Goal: Task Accomplishment & Management: Manage account settings

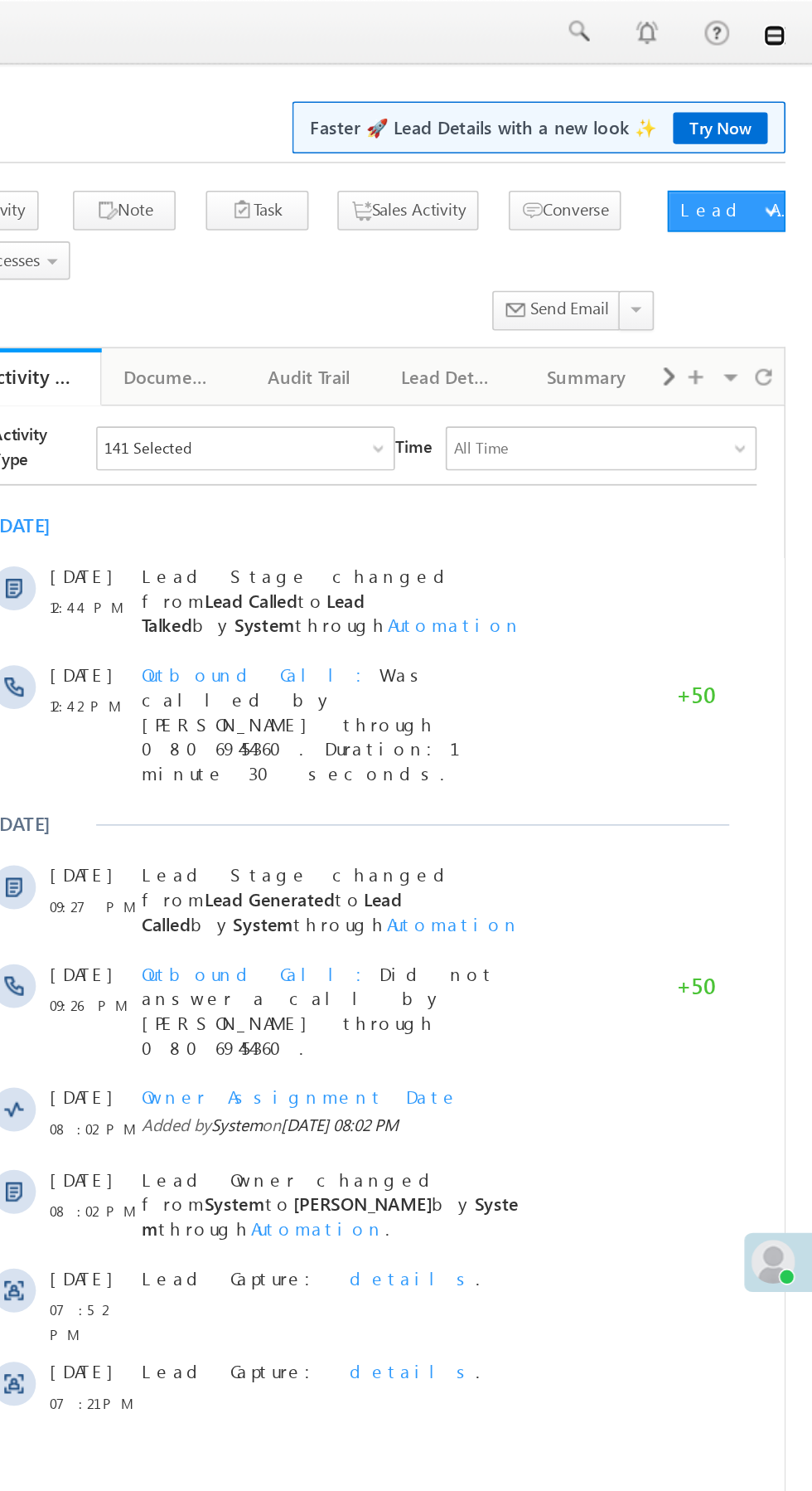
click at [795, 23] on link at bounding box center [789, 22] width 13 height 13
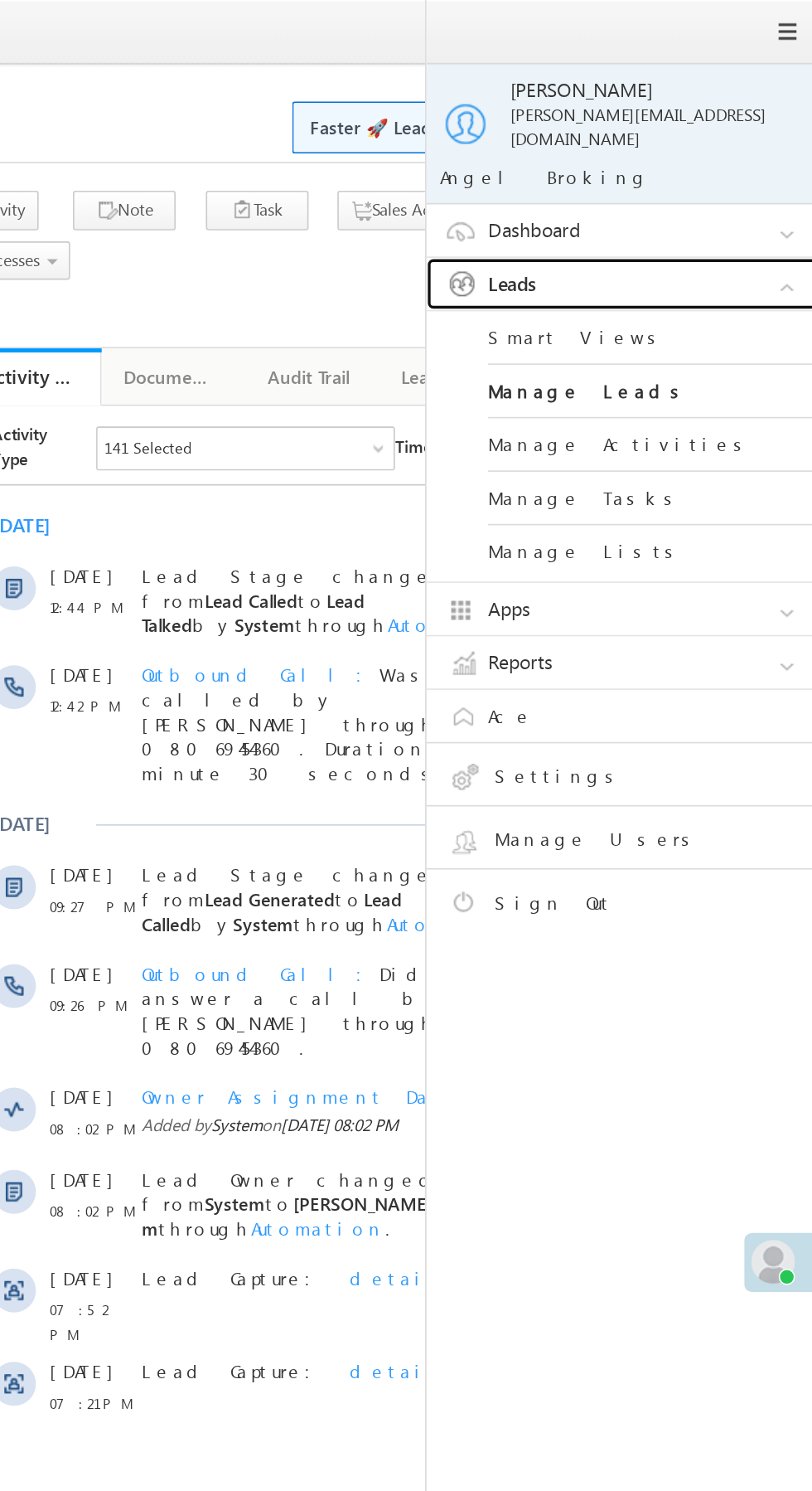
click at [734, 165] on link "Leads" at bounding box center [703, 172] width 249 height 32
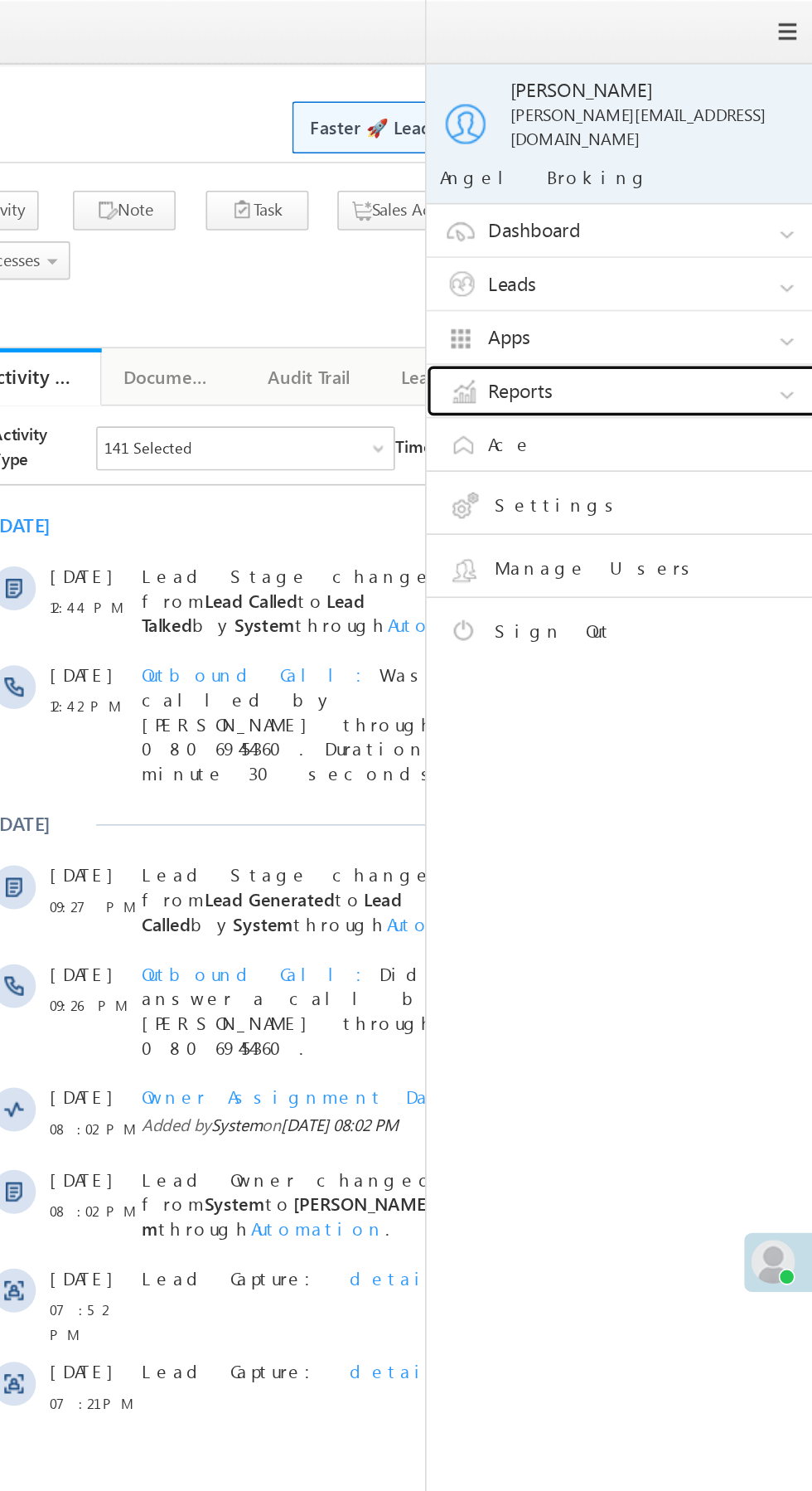
click at [712, 223] on link "Reports" at bounding box center [703, 237] width 249 height 32
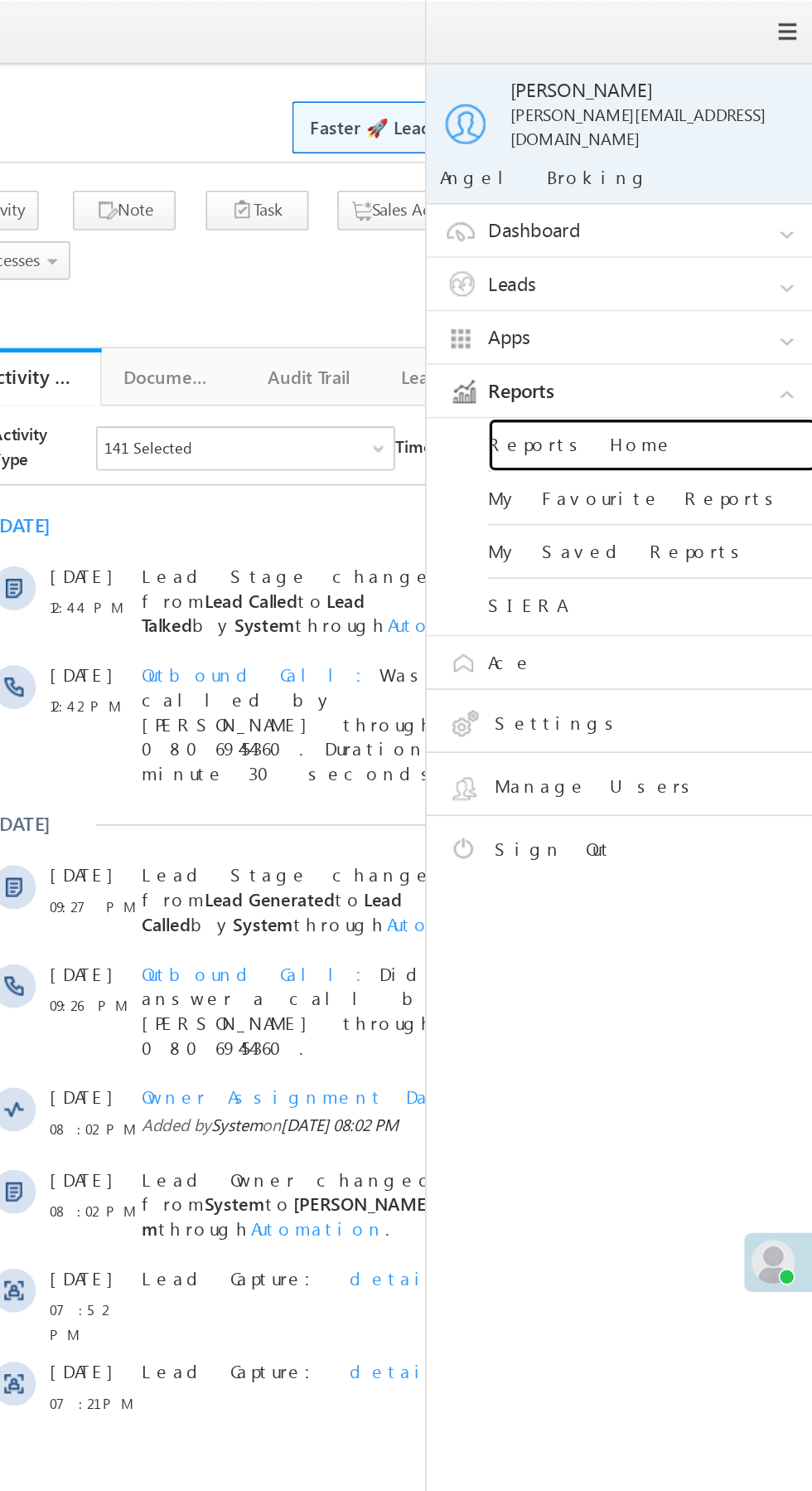
click at [735, 255] on link "Reports Home" at bounding box center [715, 269] width 199 height 33
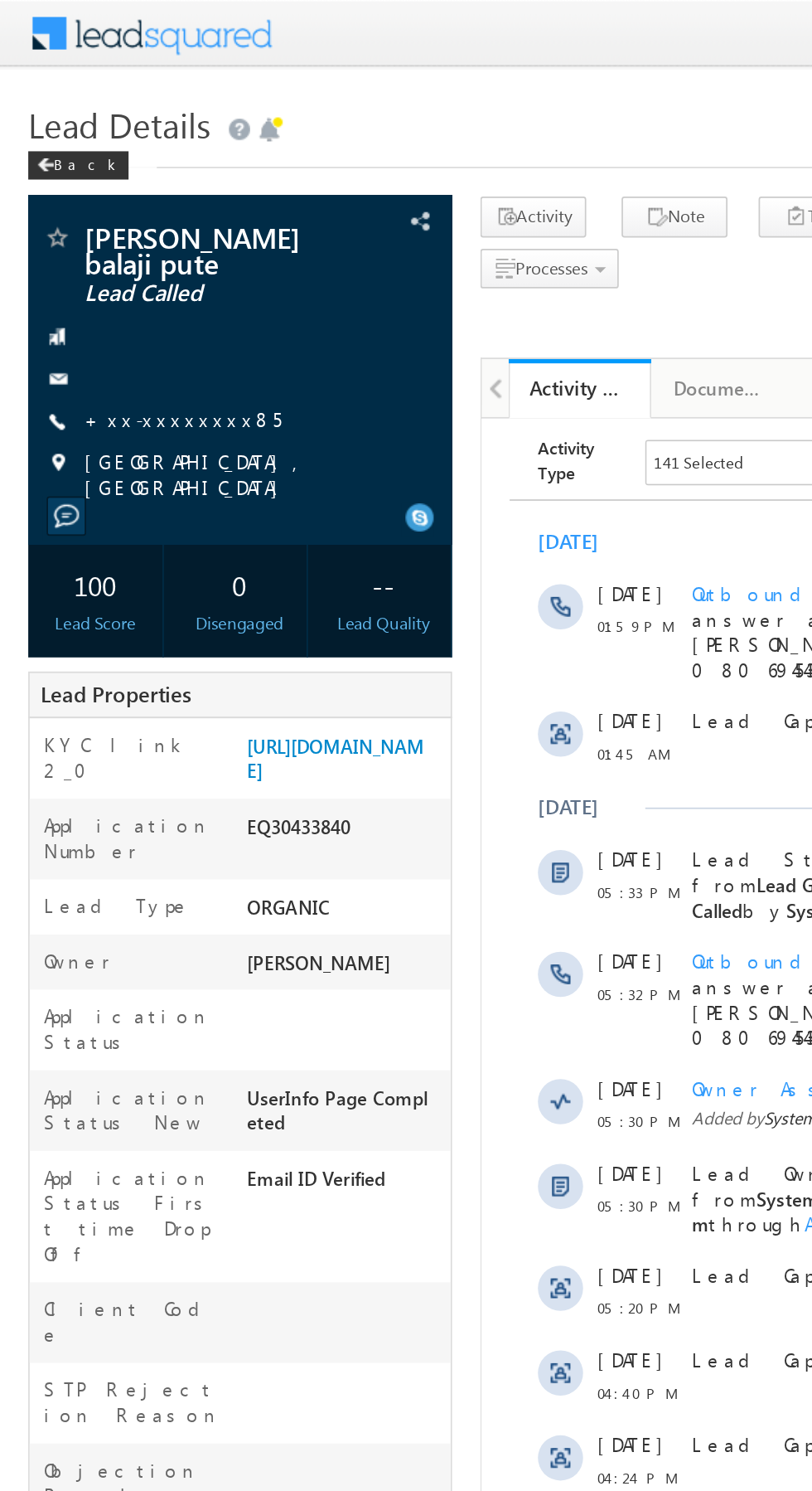
click at [107, 238] on link "+xx-xxxxxxxx85" at bounding box center [107, 245] width 115 height 14
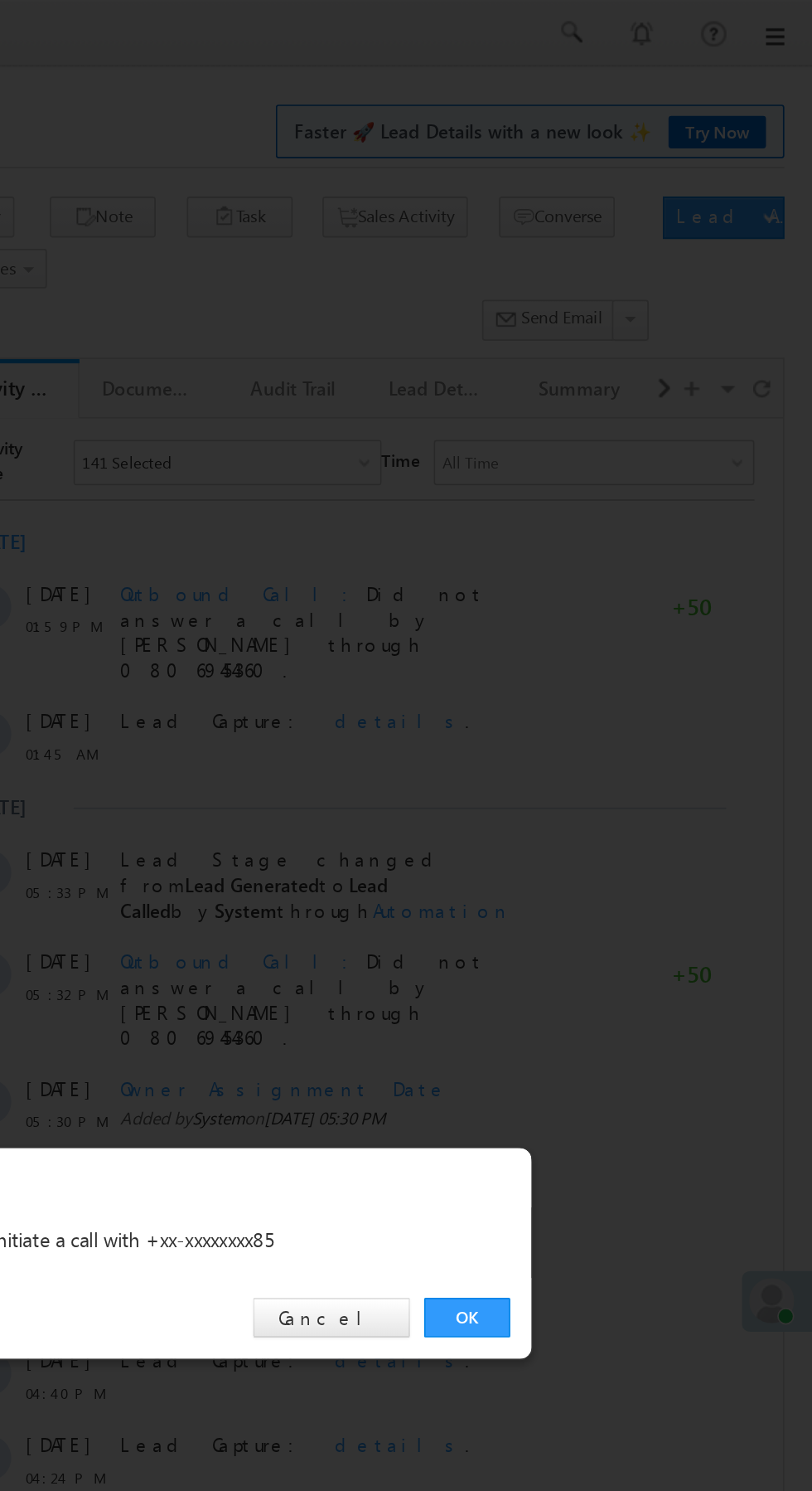
click at [611, 771] on link "OK" at bounding box center [609, 772] width 50 height 23
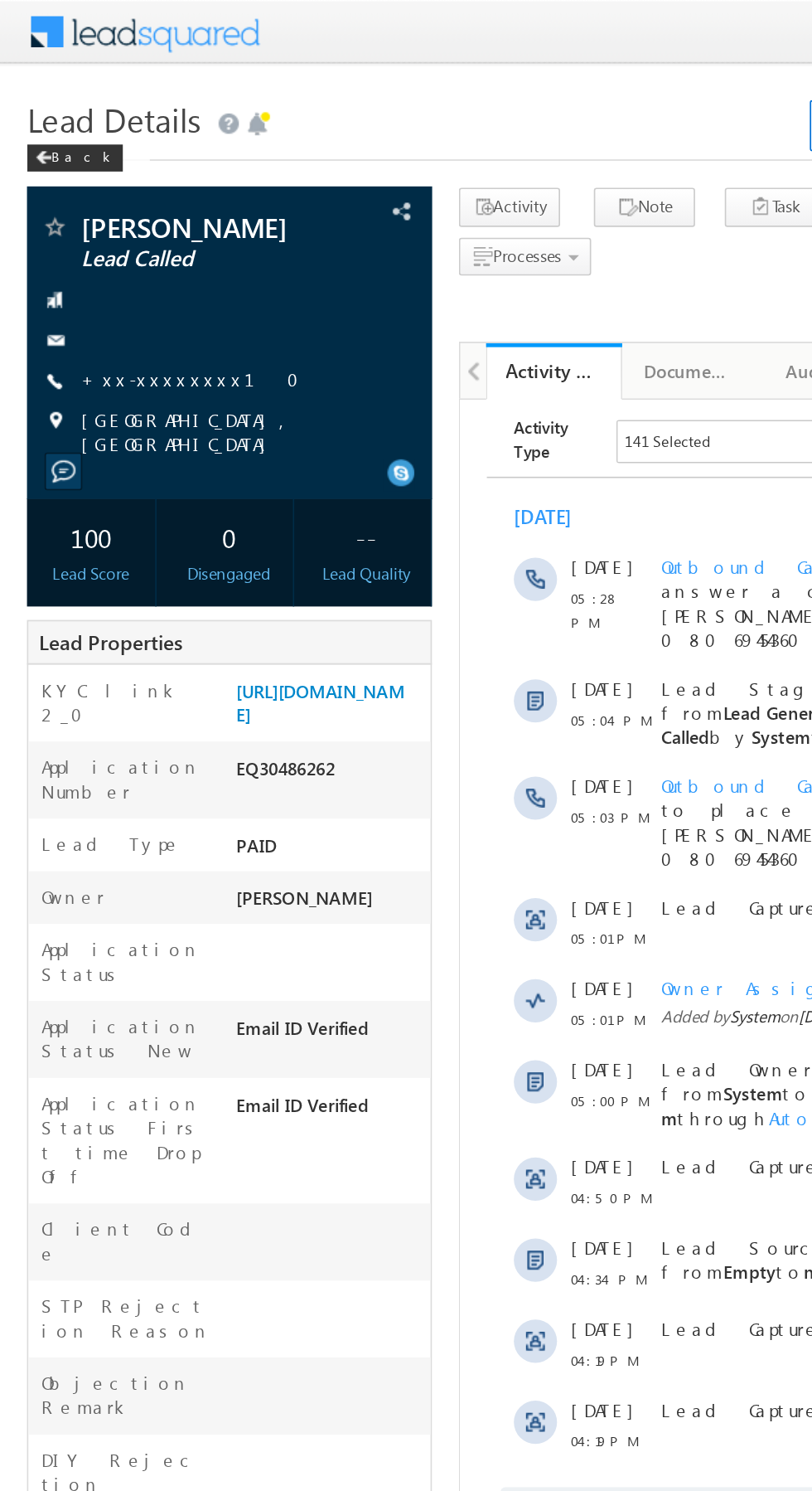
click at [105, 229] on link "+xx-xxxxxxxx10" at bounding box center [121, 232] width 144 height 14
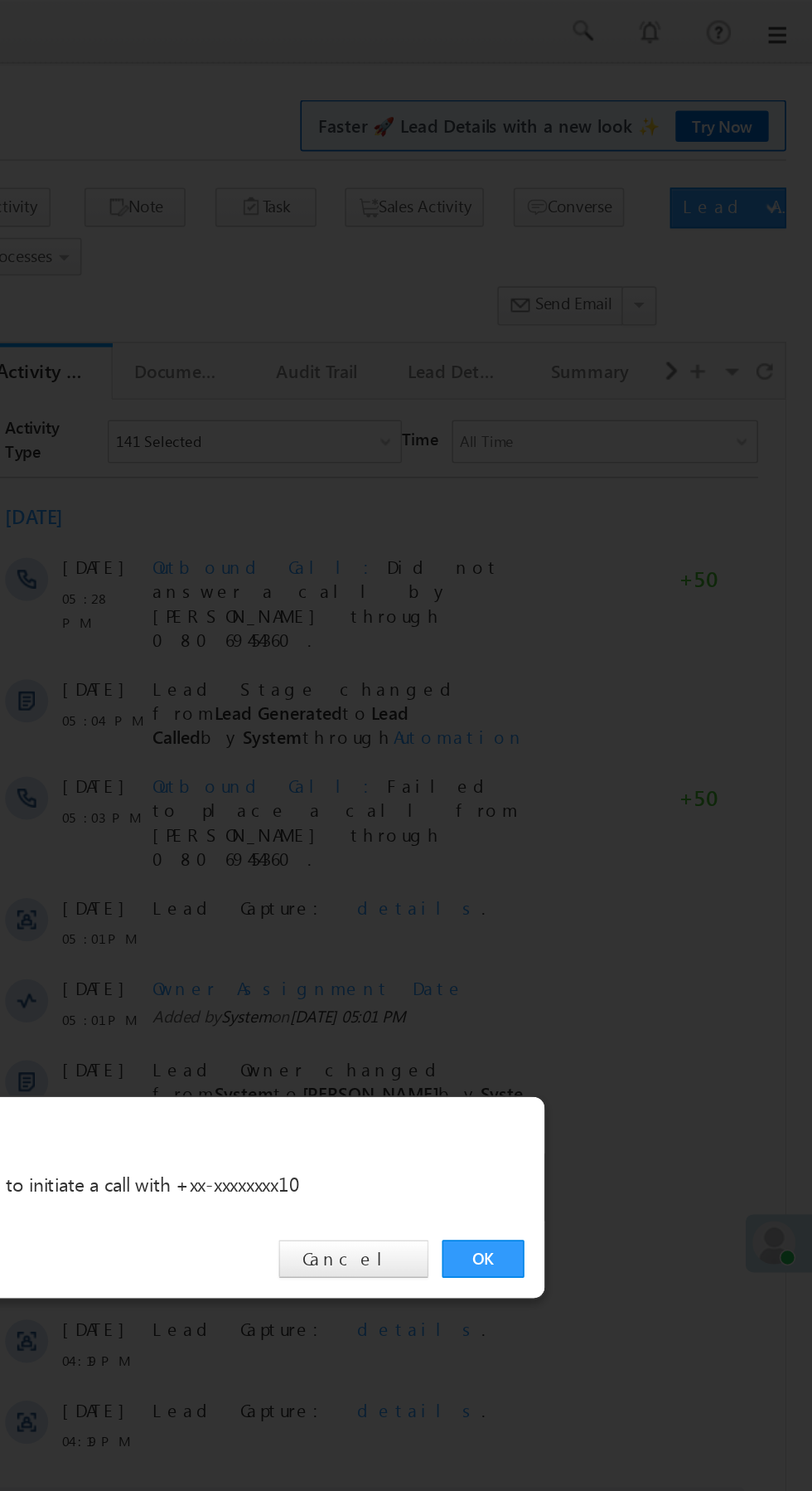
click at [607, 784] on link "OK" at bounding box center [609, 772] width 50 height 23
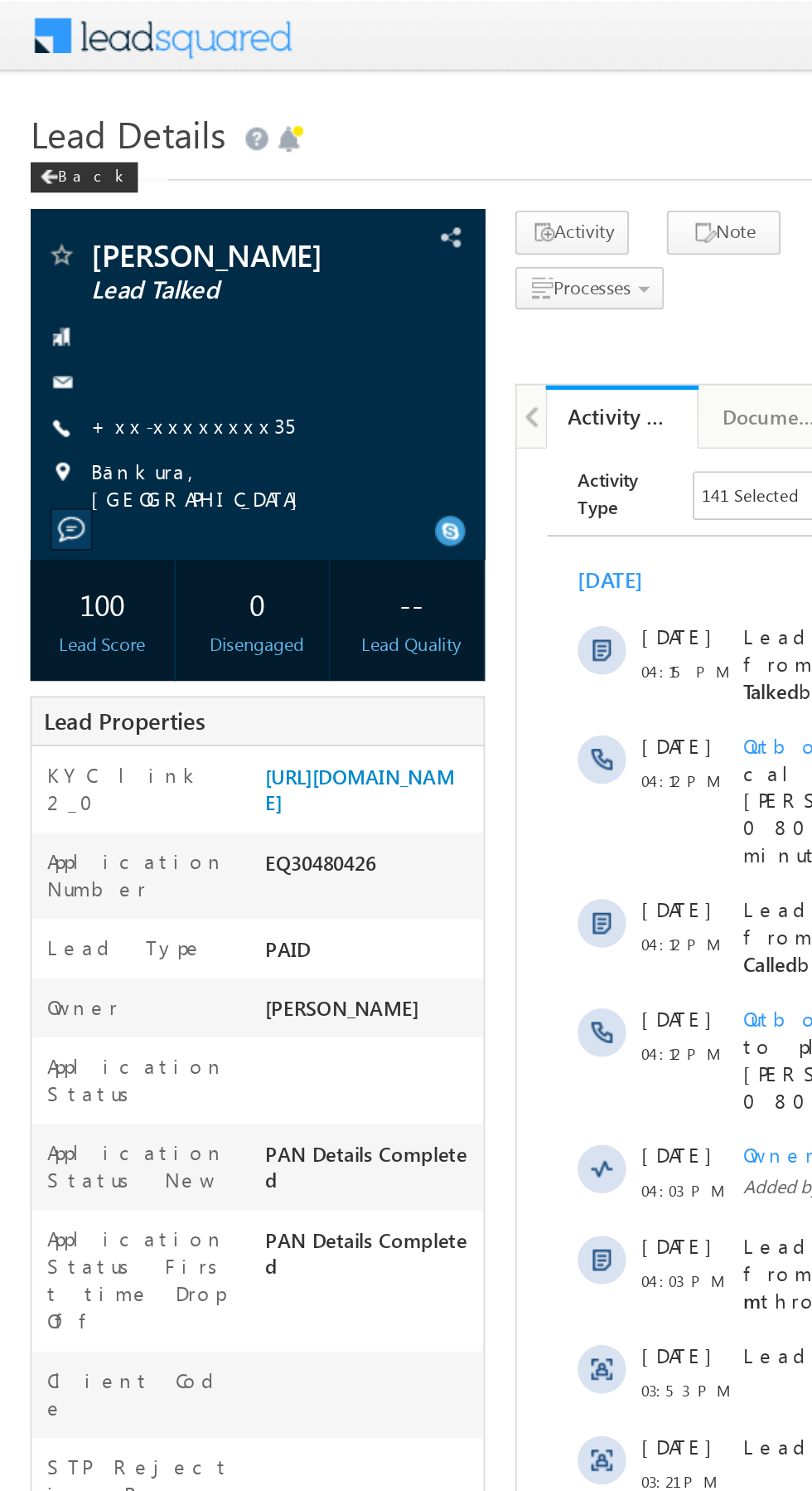
click at [105, 233] on link "+xx-xxxxxxxx35" at bounding box center [105, 232] width 111 height 14
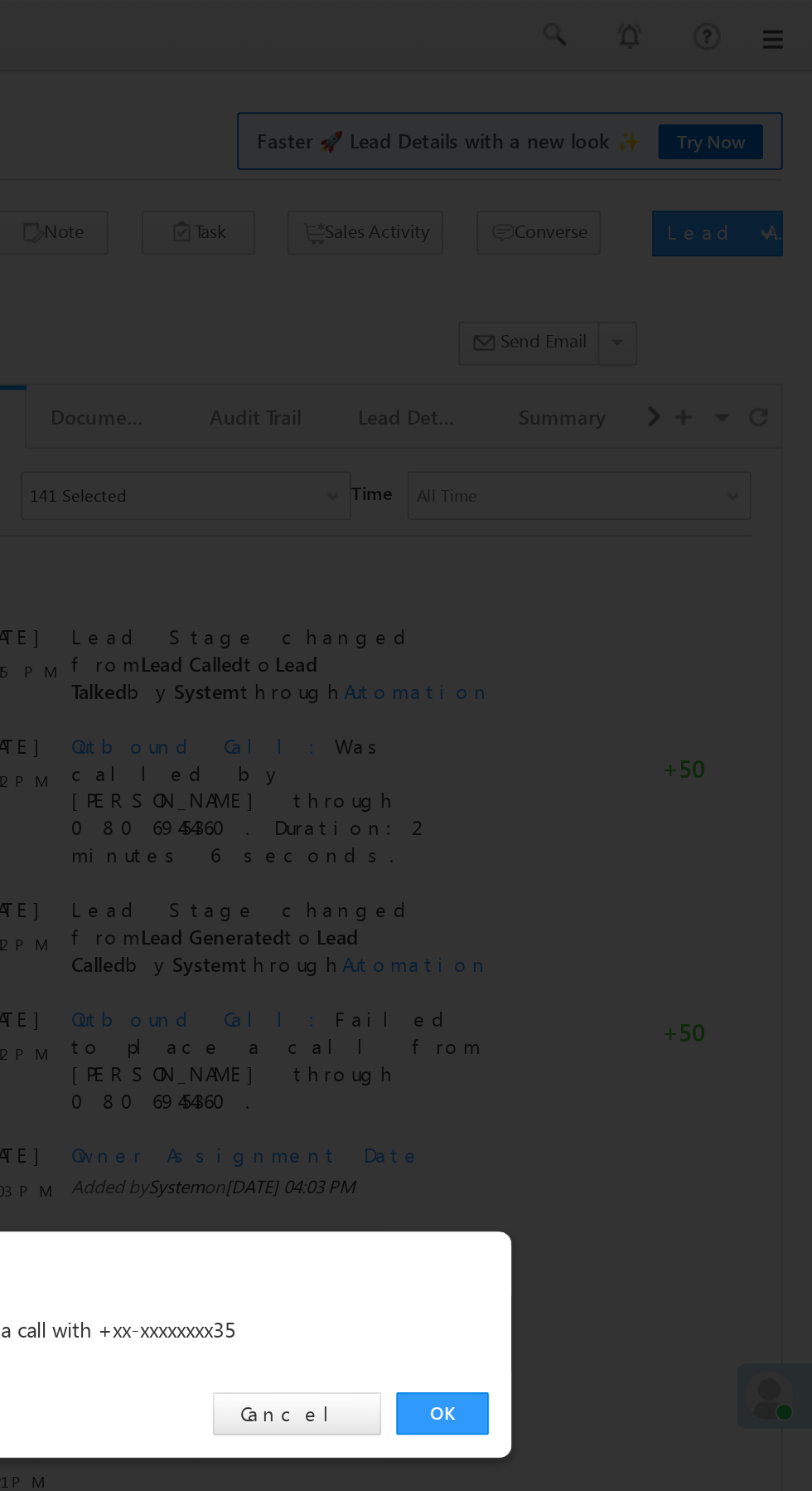
click at [605, 774] on link "OK" at bounding box center [609, 772] width 50 height 23
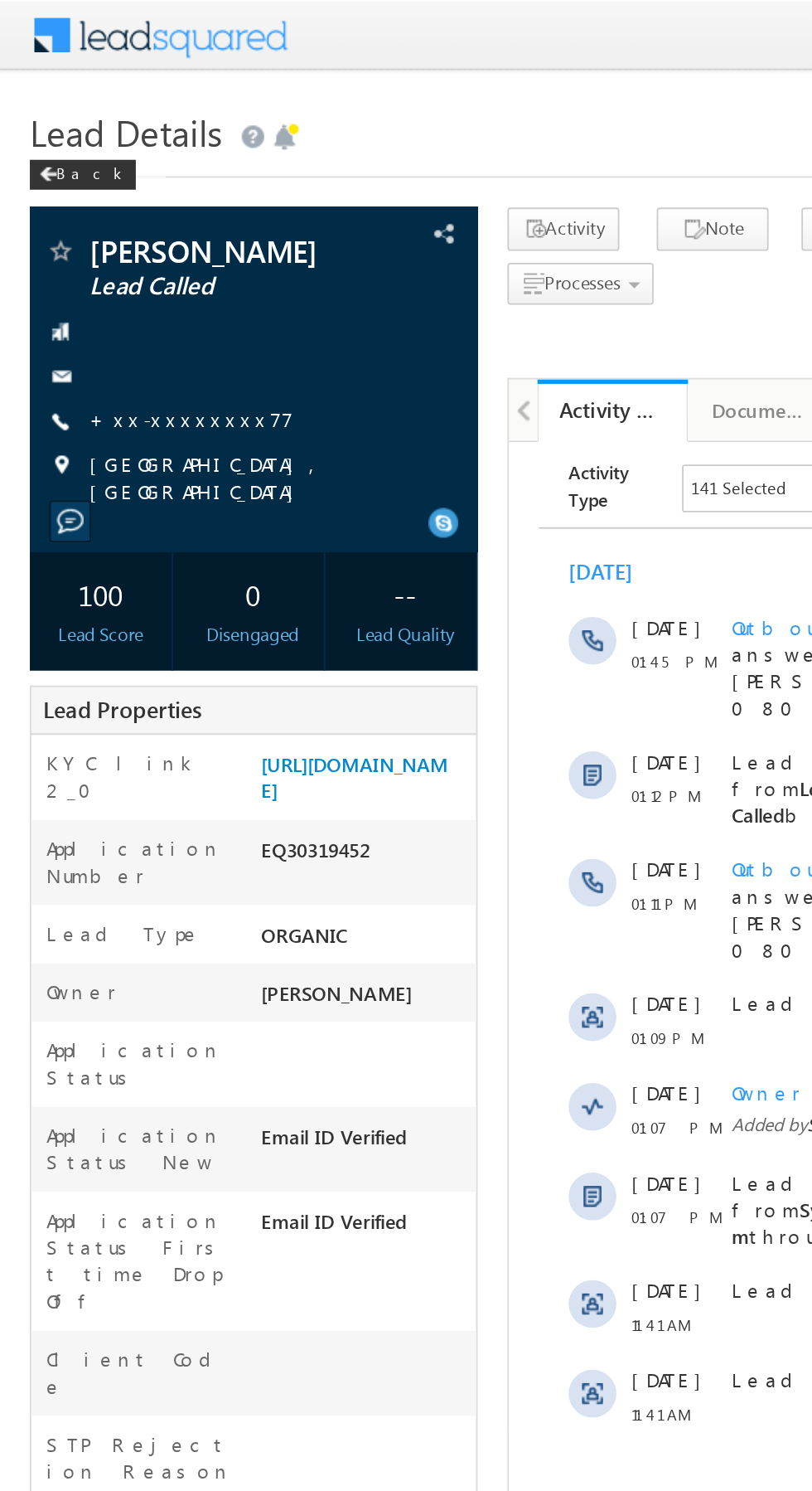
click at [99, 231] on link "+xx-xxxxxxxx77" at bounding box center [107, 232] width 114 height 14
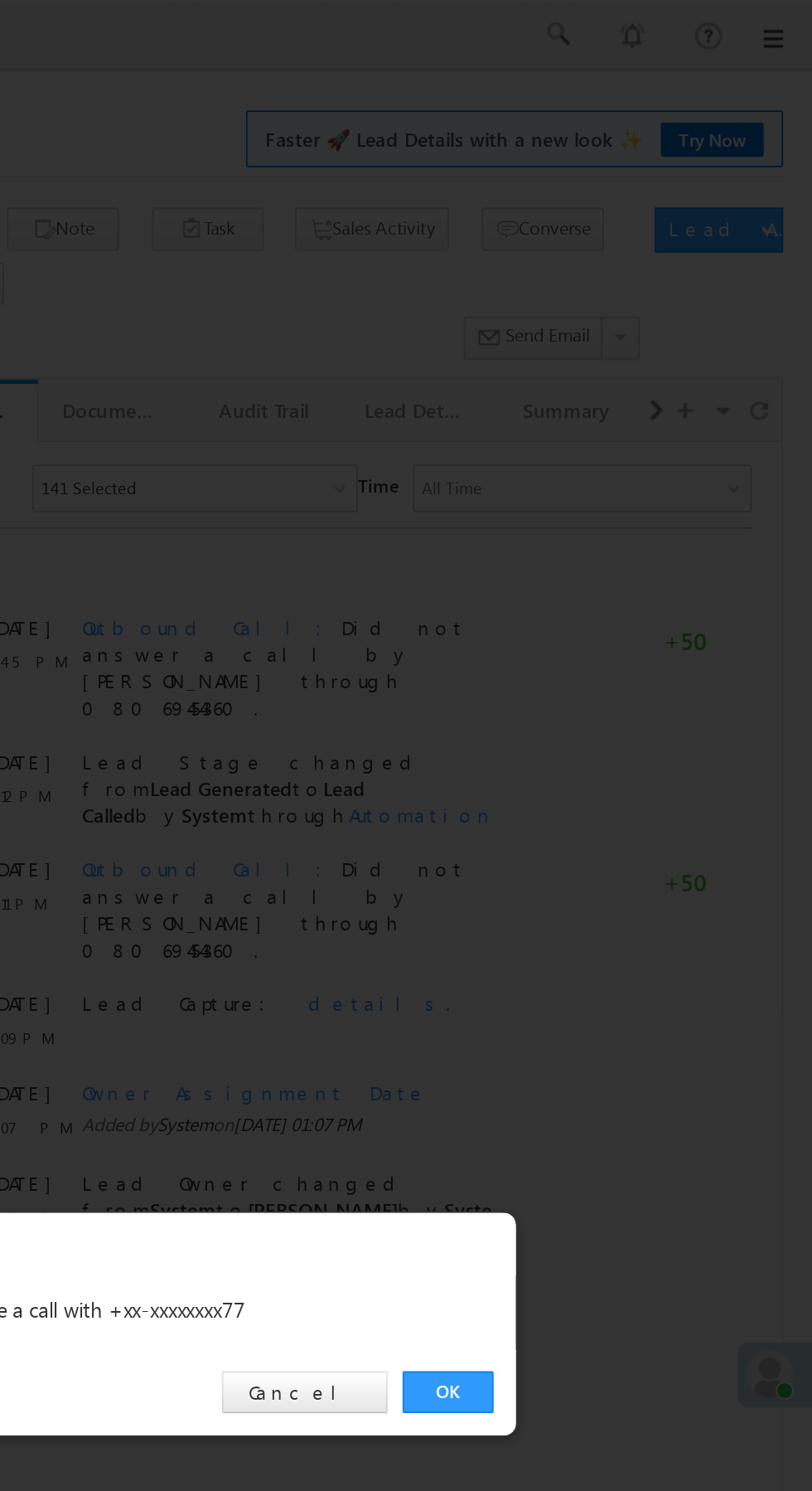
click at [609, 772] on link "OK" at bounding box center [609, 772] width 50 height 23
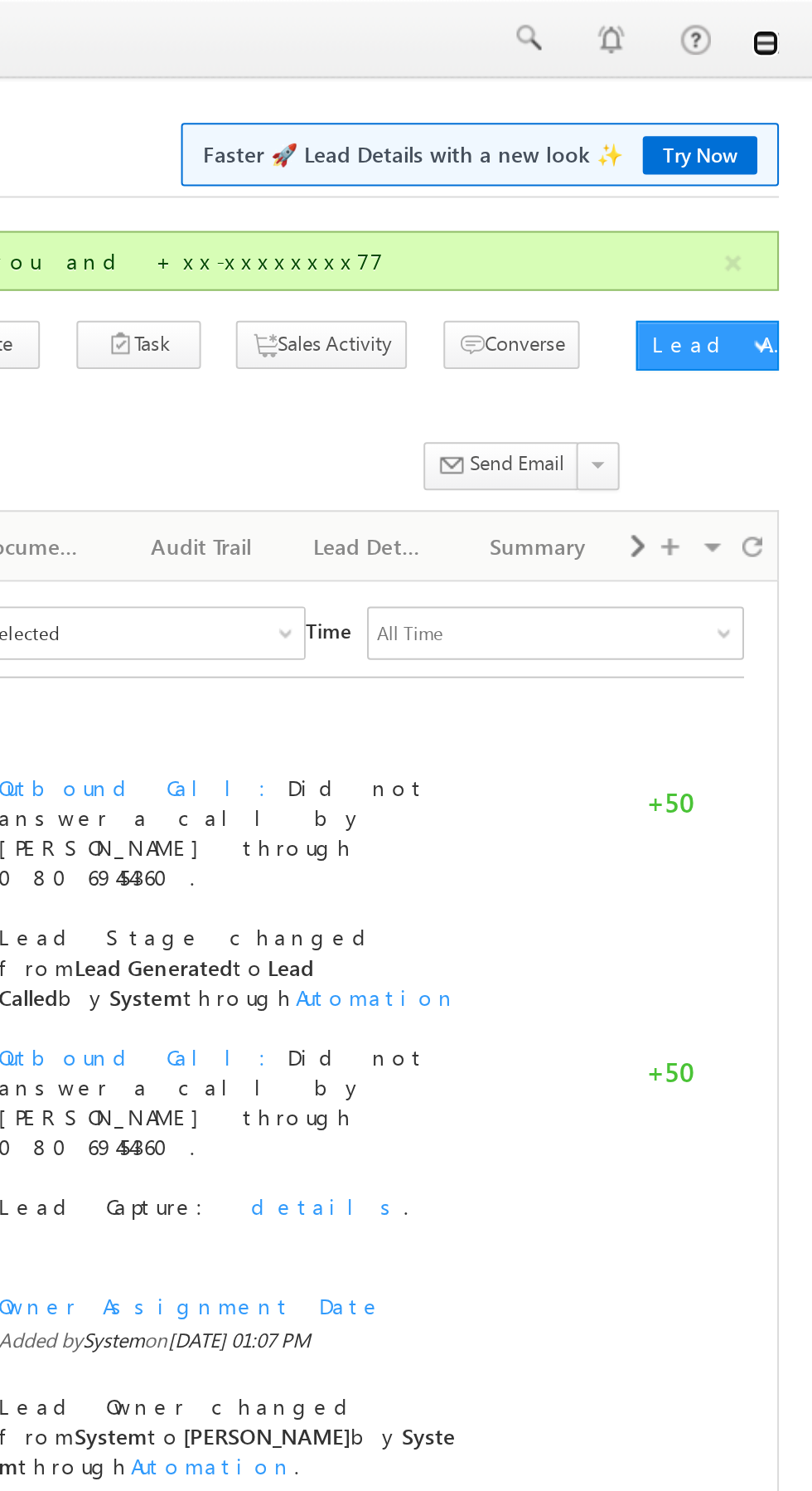
click at [789, 24] on link at bounding box center [789, 22] width 13 height 13
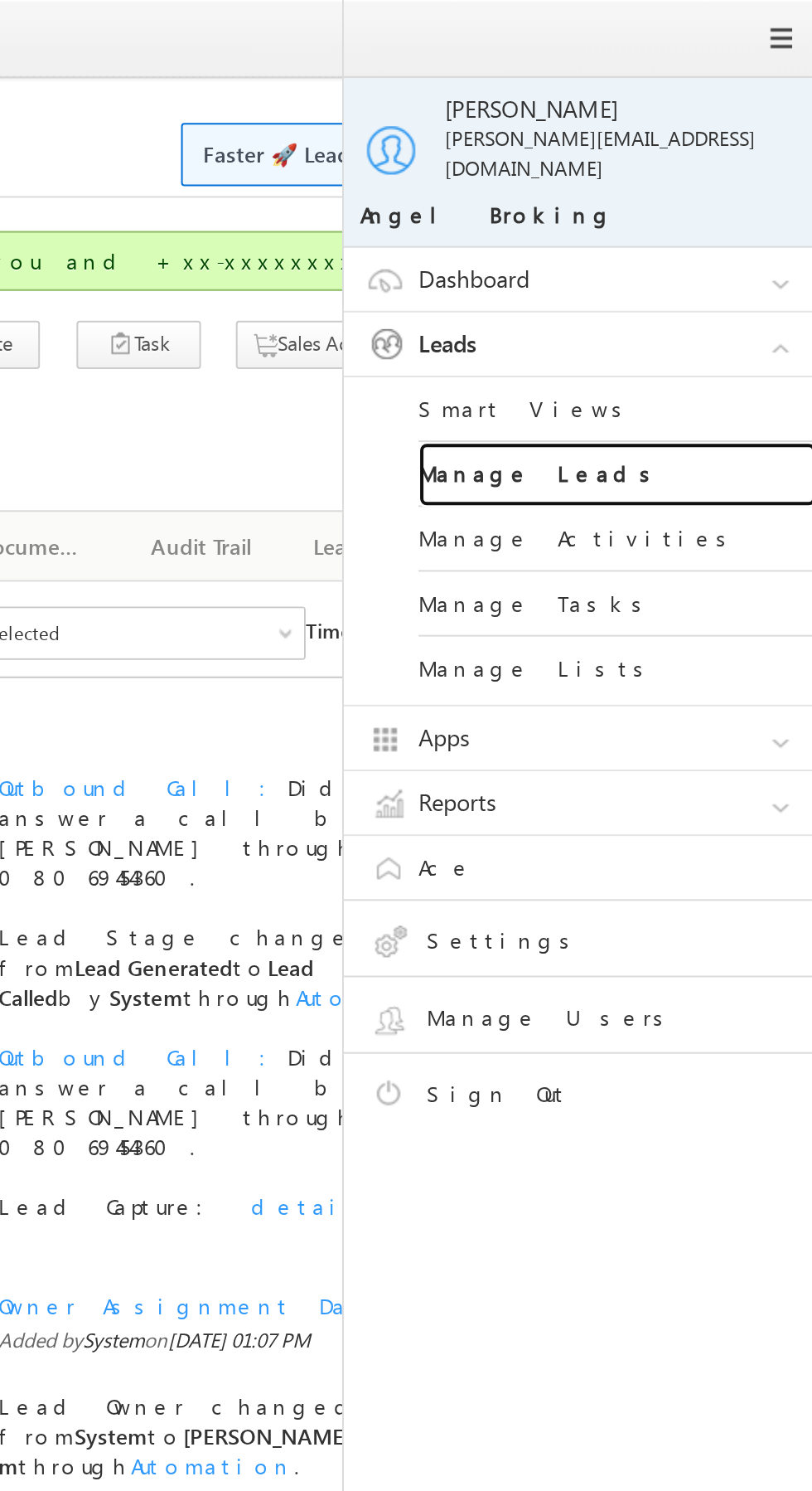
click at [724, 224] on link "Manage Leads" at bounding box center [715, 237] width 199 height 33
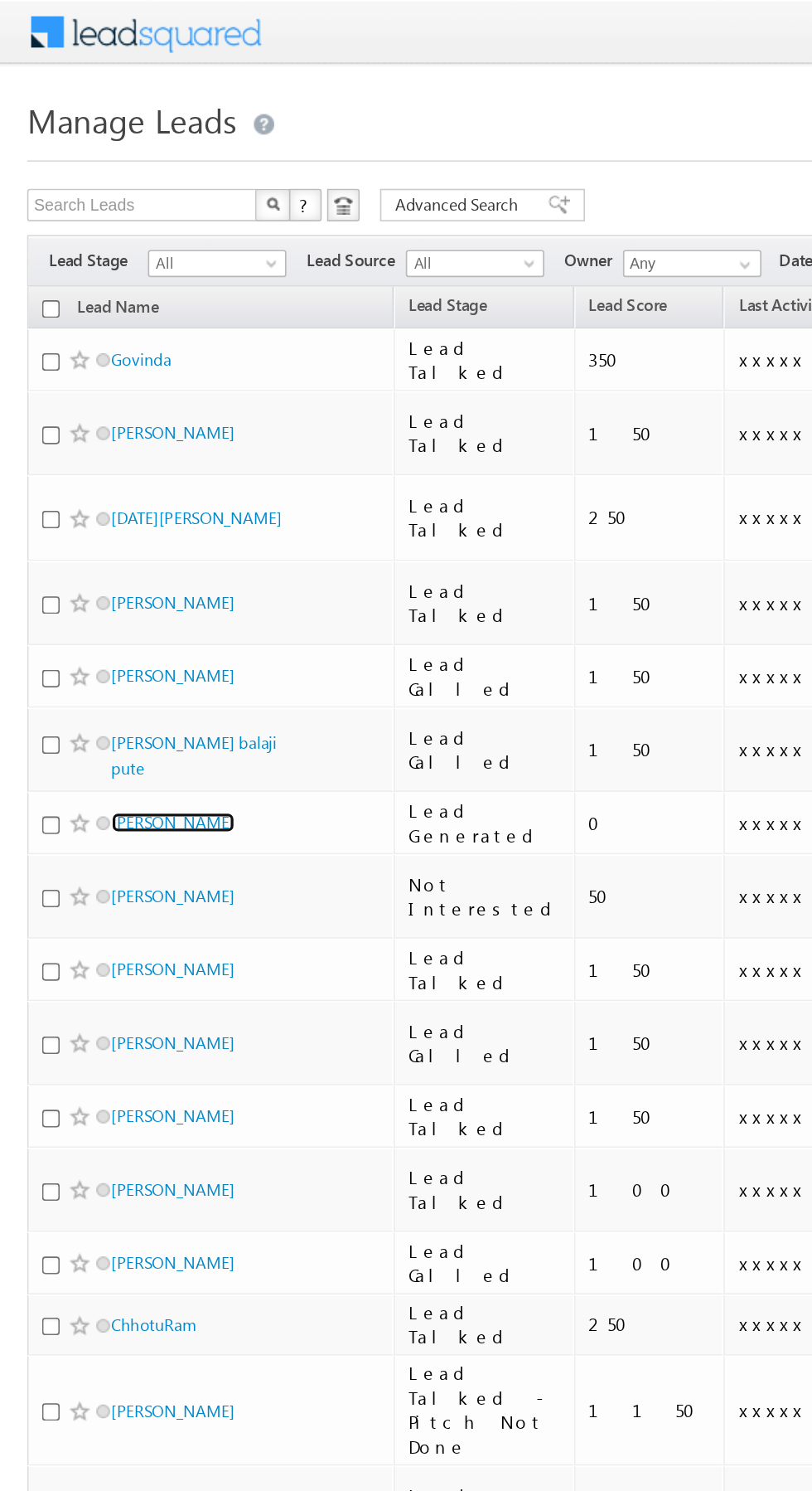
click at [96, 495] on link "[PERSON_NAME]" at bounding box center [106, 501] width 76 height 12
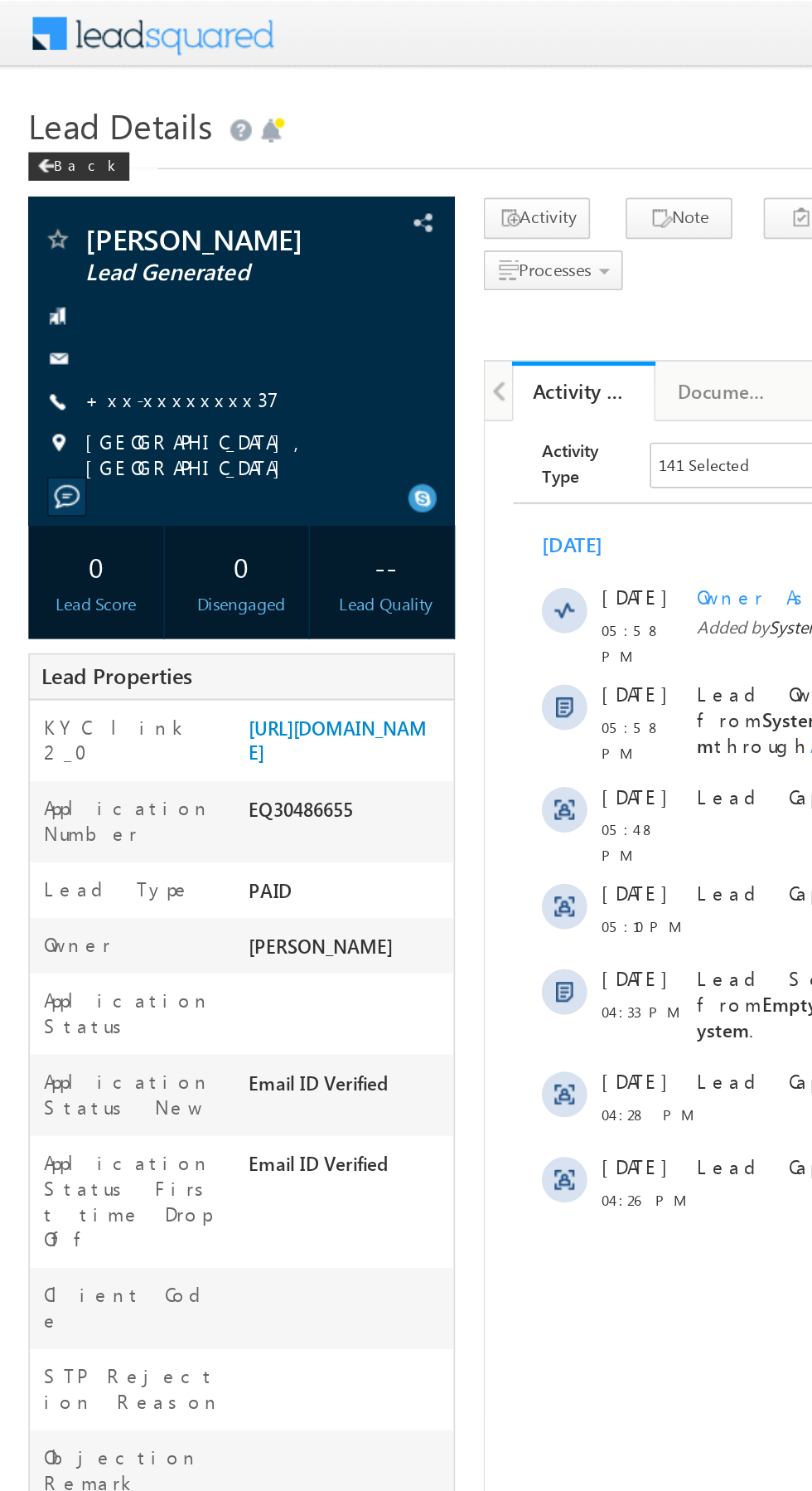
click at [103, 238] on link "+xx-xxxxxxxx37" at bounding box center [106, 232] width 113 height 14
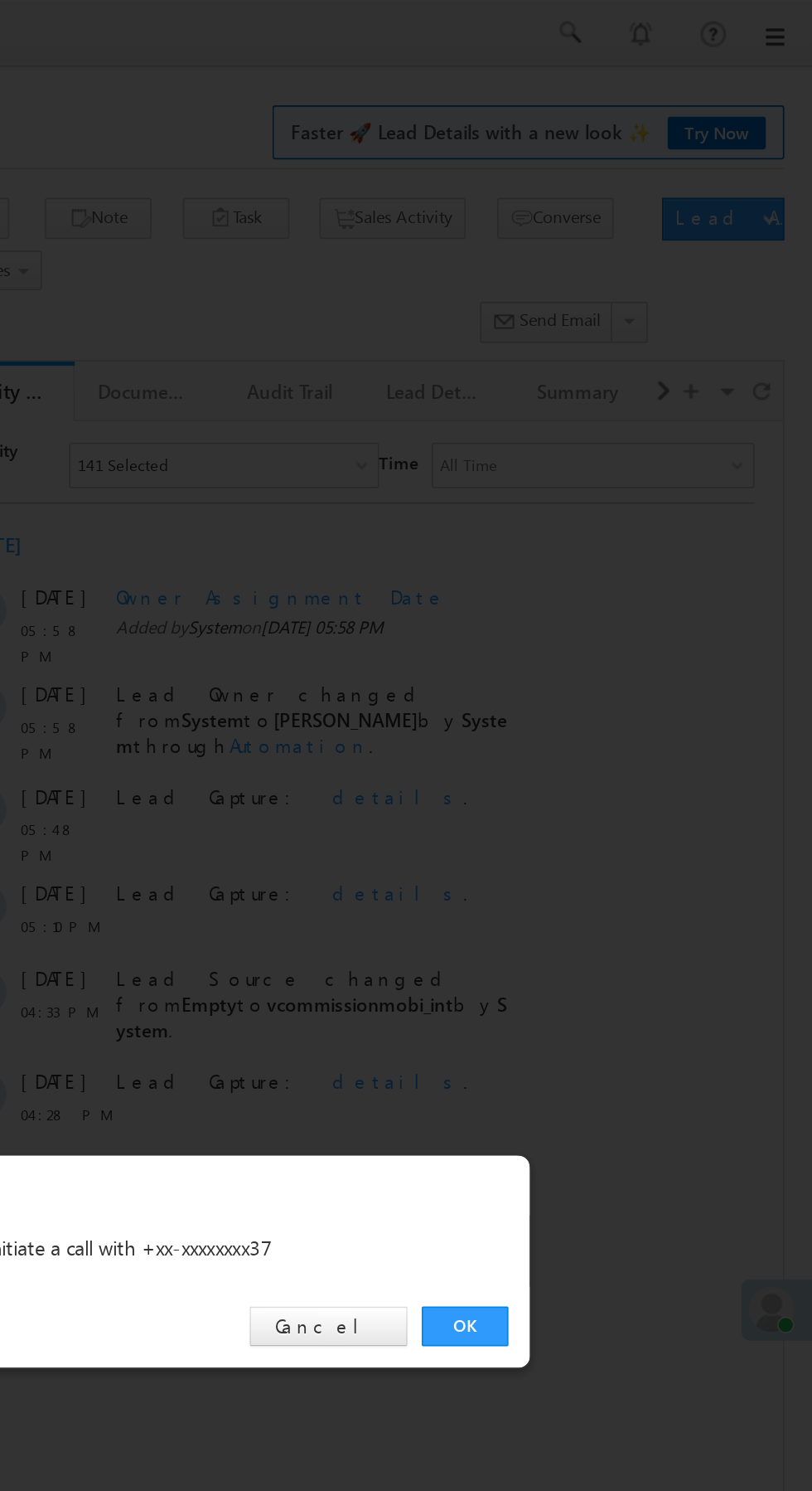
click at [615, 772] on link "OK" at bounding box center [609, 772] width 50 height 23
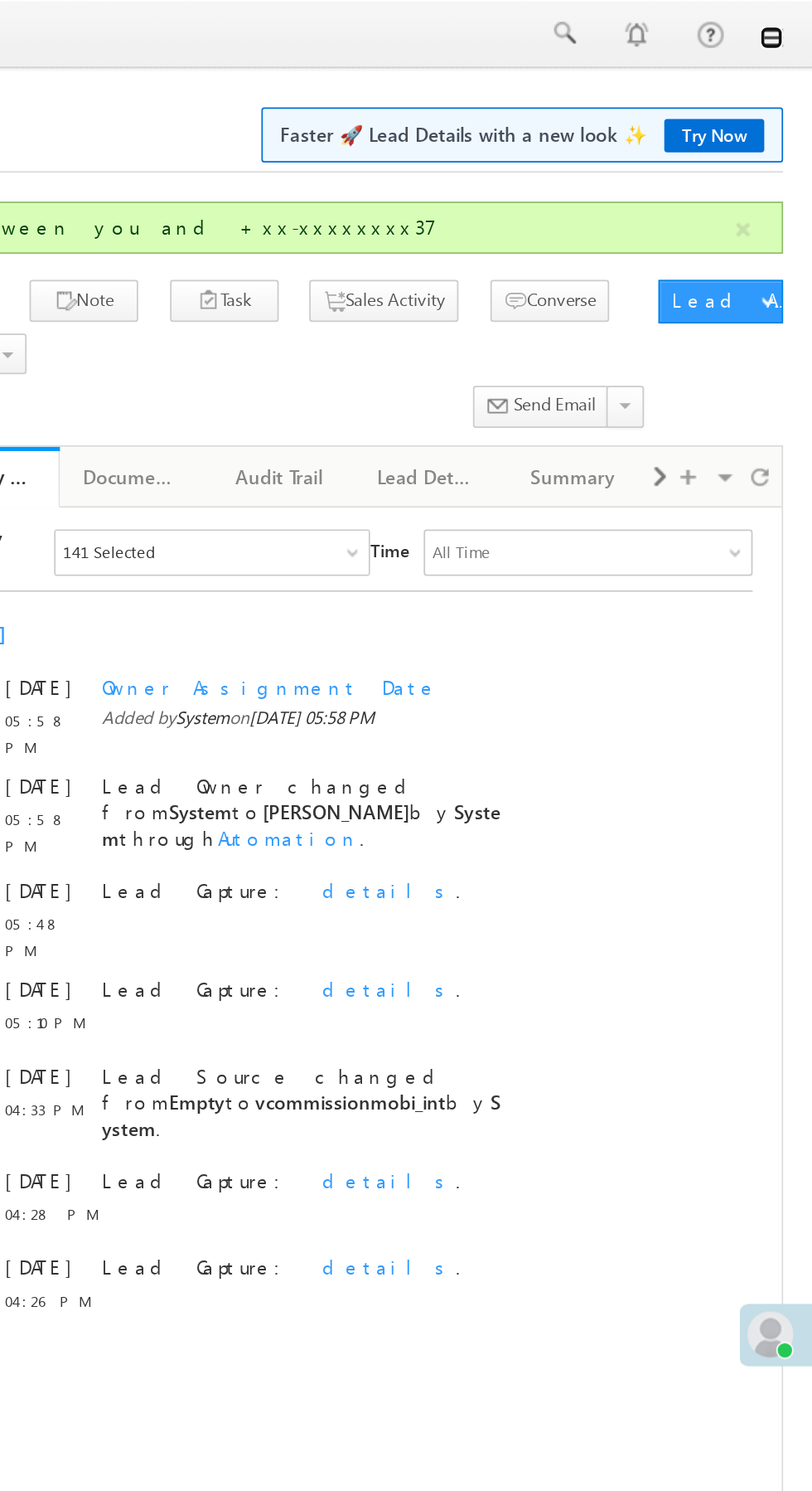
click at [789, 24] on link at bounding box center [789, 22] width 13 height 13
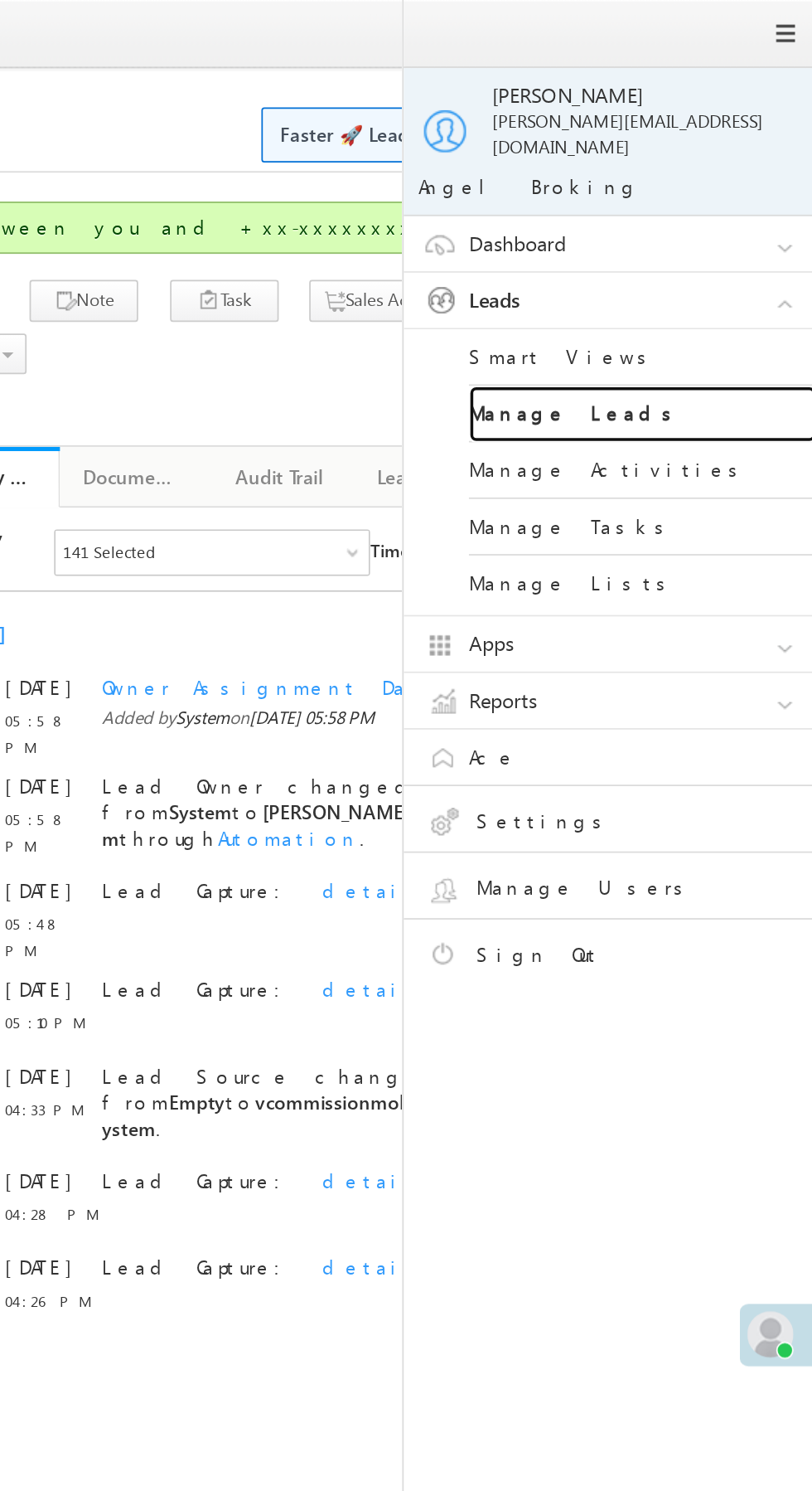
click at [735, 221] on link "Manage Leads" at bounding box center [715, 237] width 199 height 33
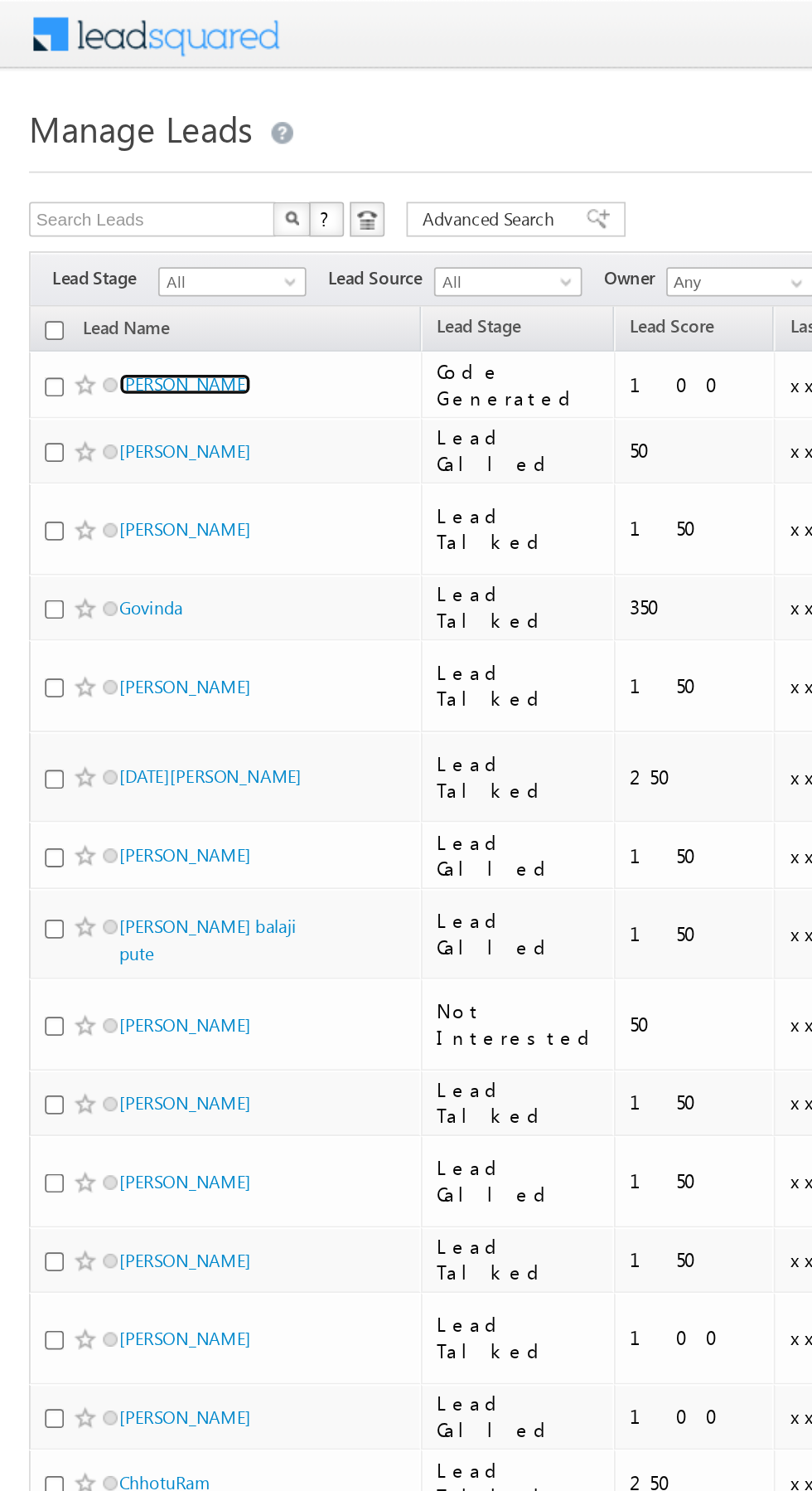
click at [97, 222] on link "[PERSON_NAME]" at bounding box center [106, 219] width 76 height 12
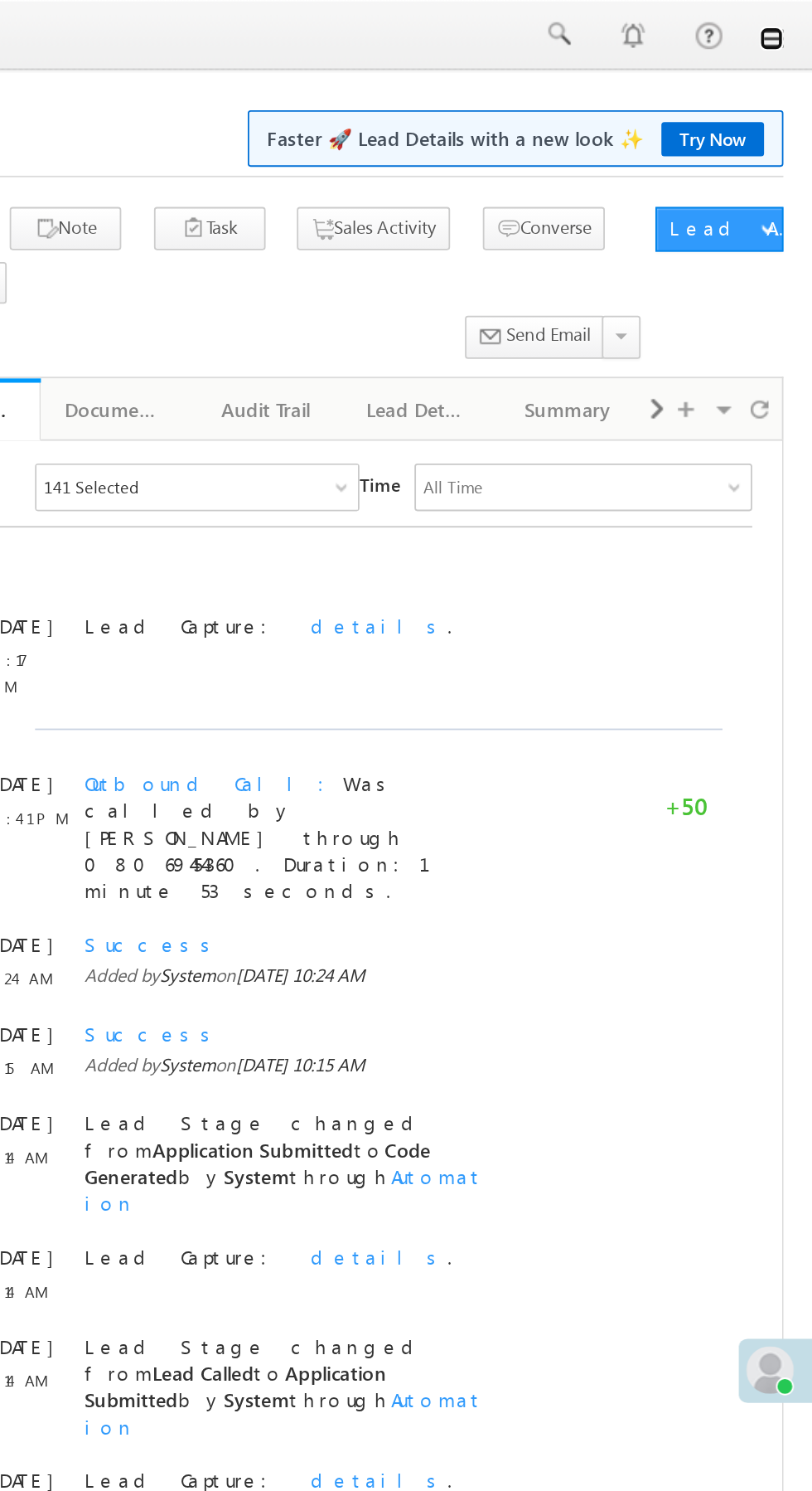
click at [789, 23] on link at bounding box center [789, 22] width 13 height 13
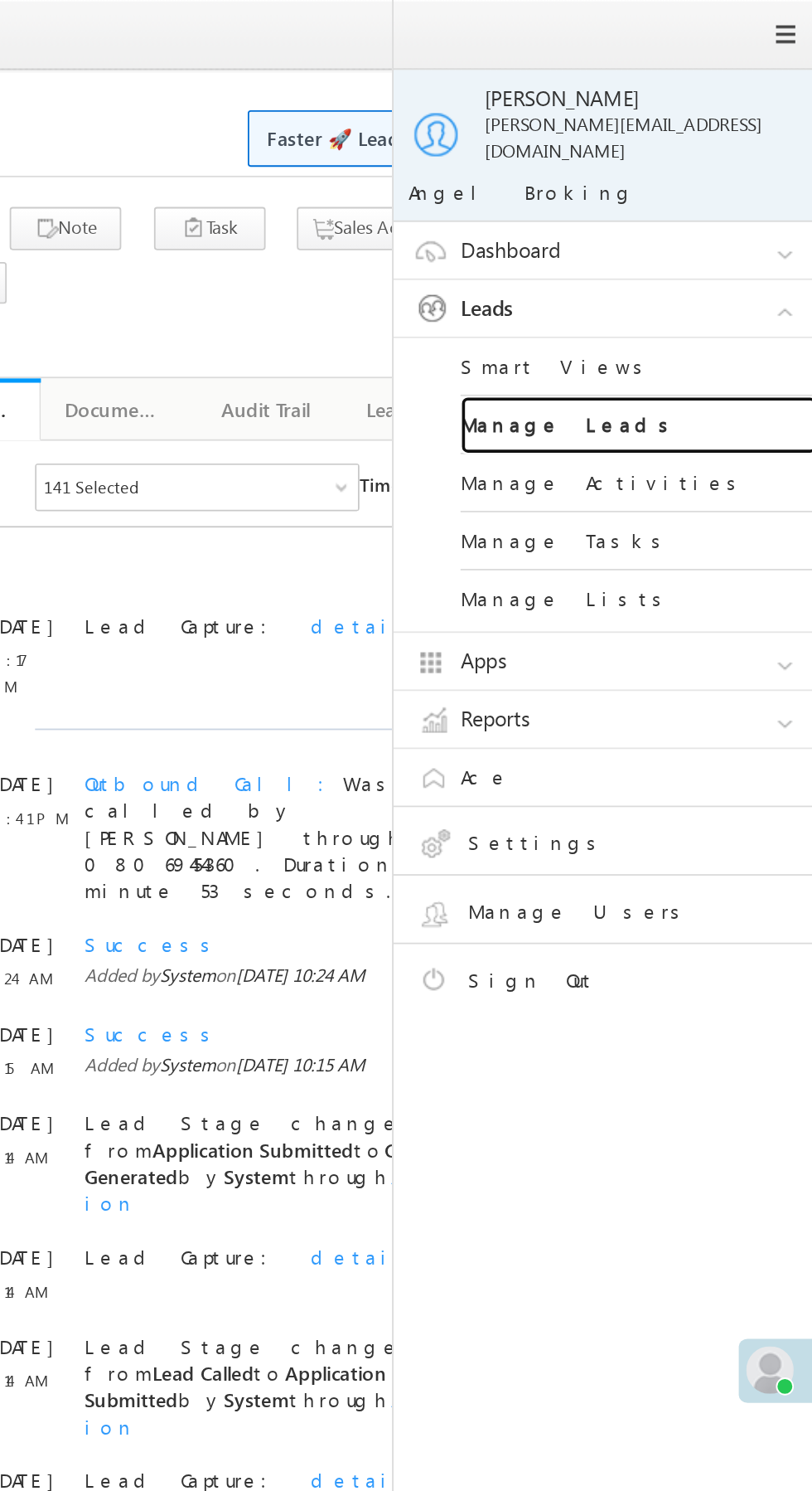
click at [736, 231] on link "Manage Leads" at bounding box center [715, 237] width 199 height 33
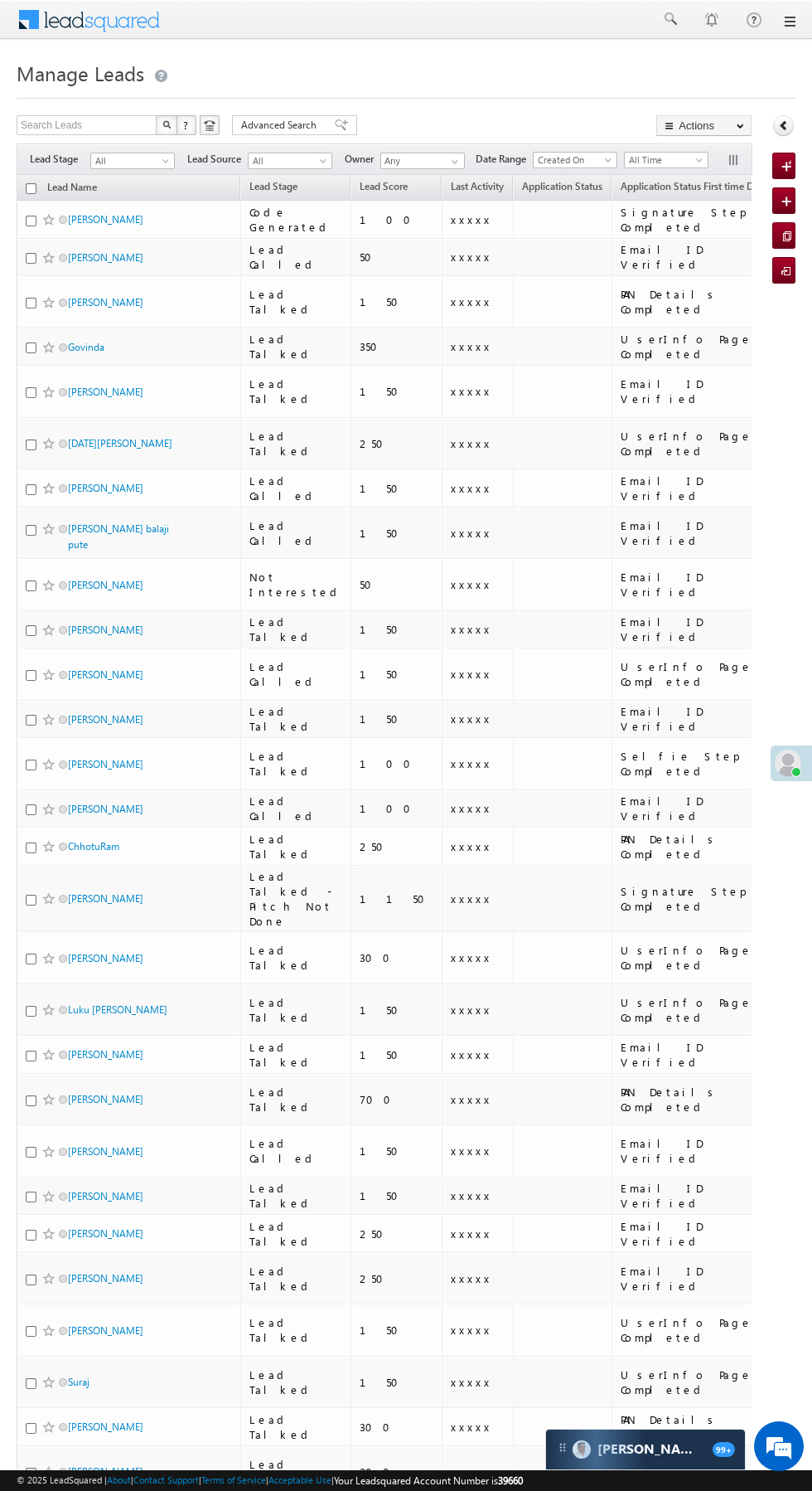
scroll to position [0, 4]
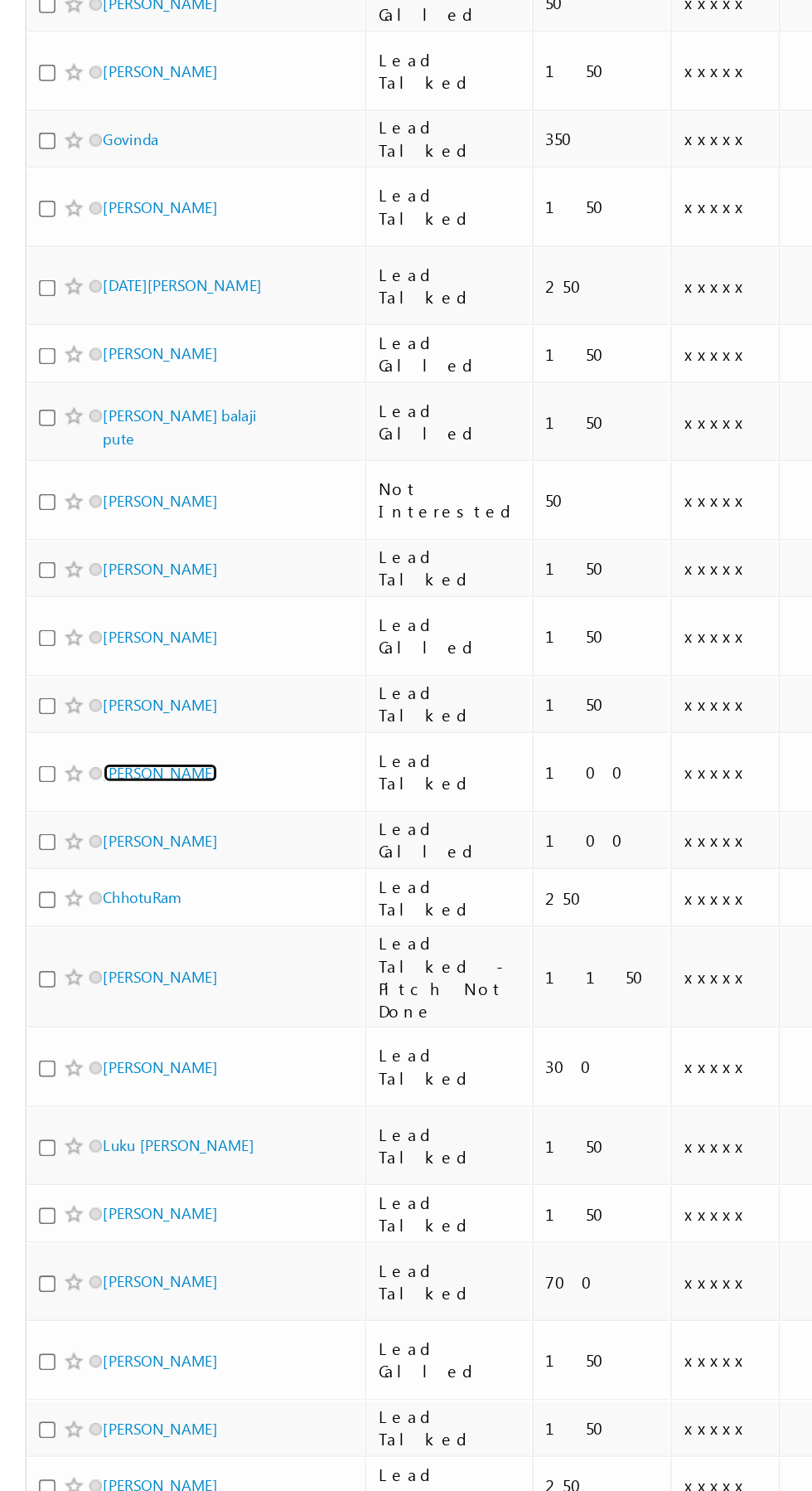
click at [98, 742] on link "[PERSON_NAME]" at bounding box center [106, 748] width 76 height 12
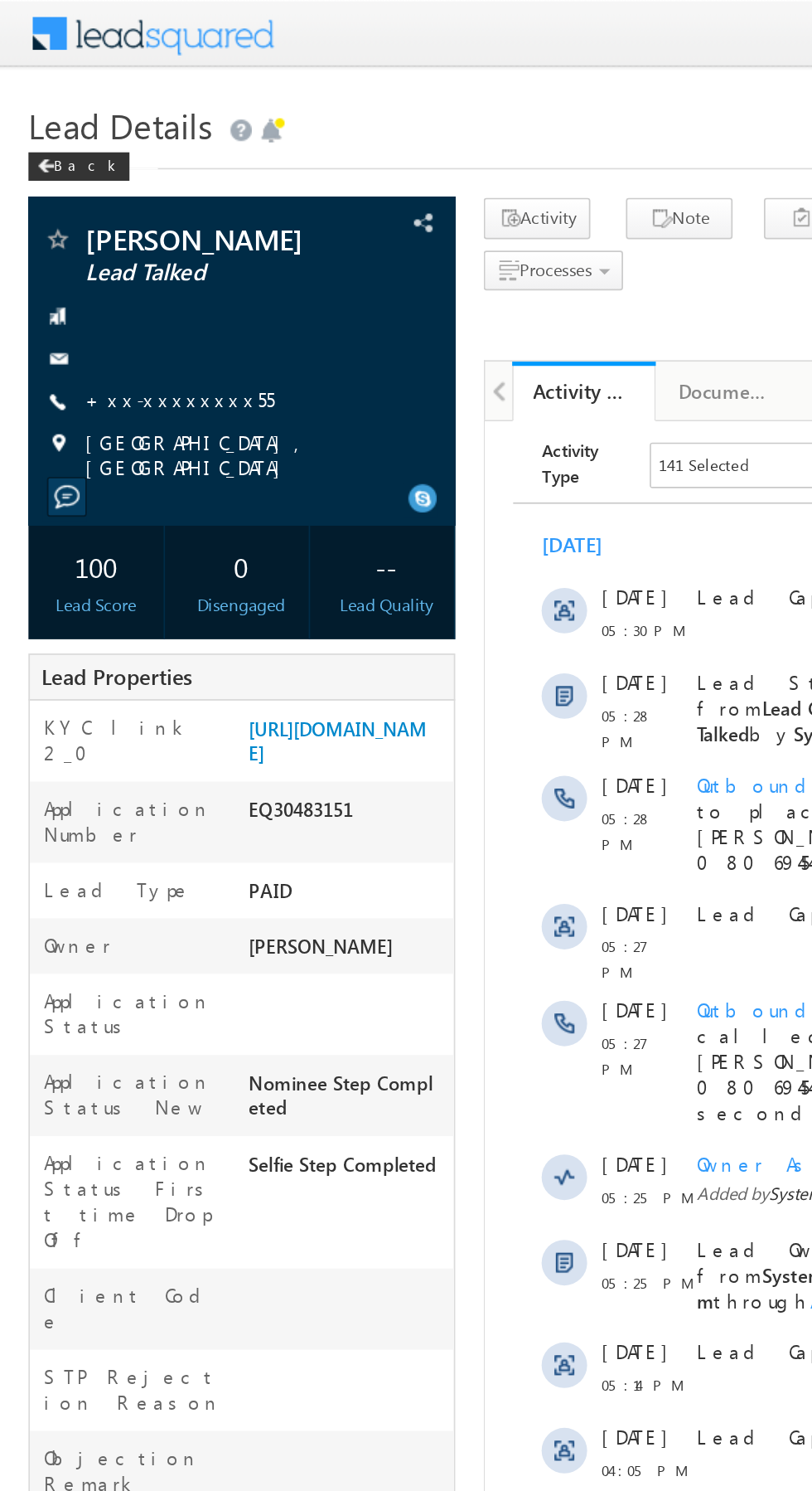
click at [100, 234] on link "+xx-xxxxxxxx55" at bounding box center [105, 232] width 110 height 14
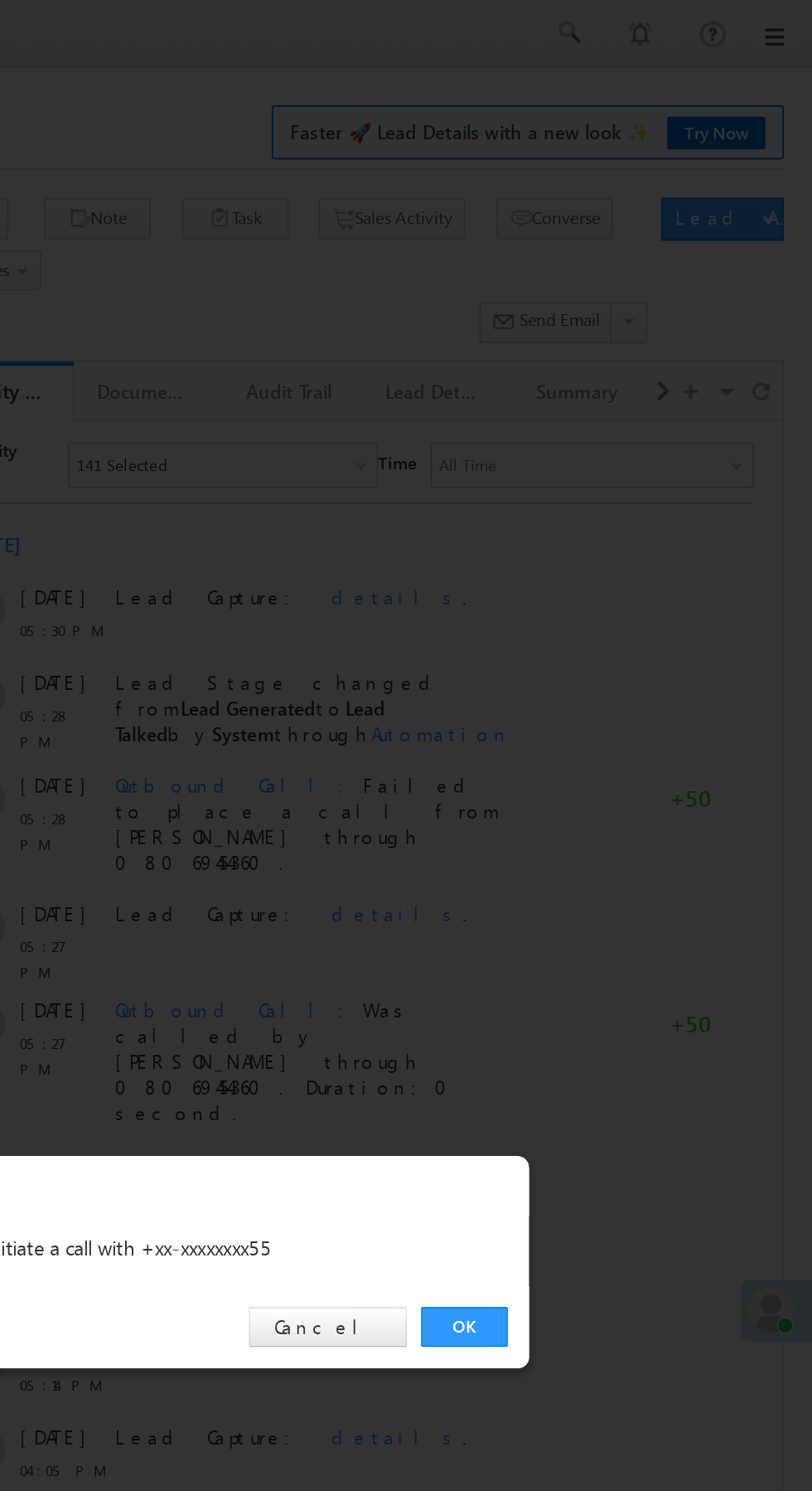
click at [609, 772] on link "OK" at bounding box center [609, 772] width 50 height 23
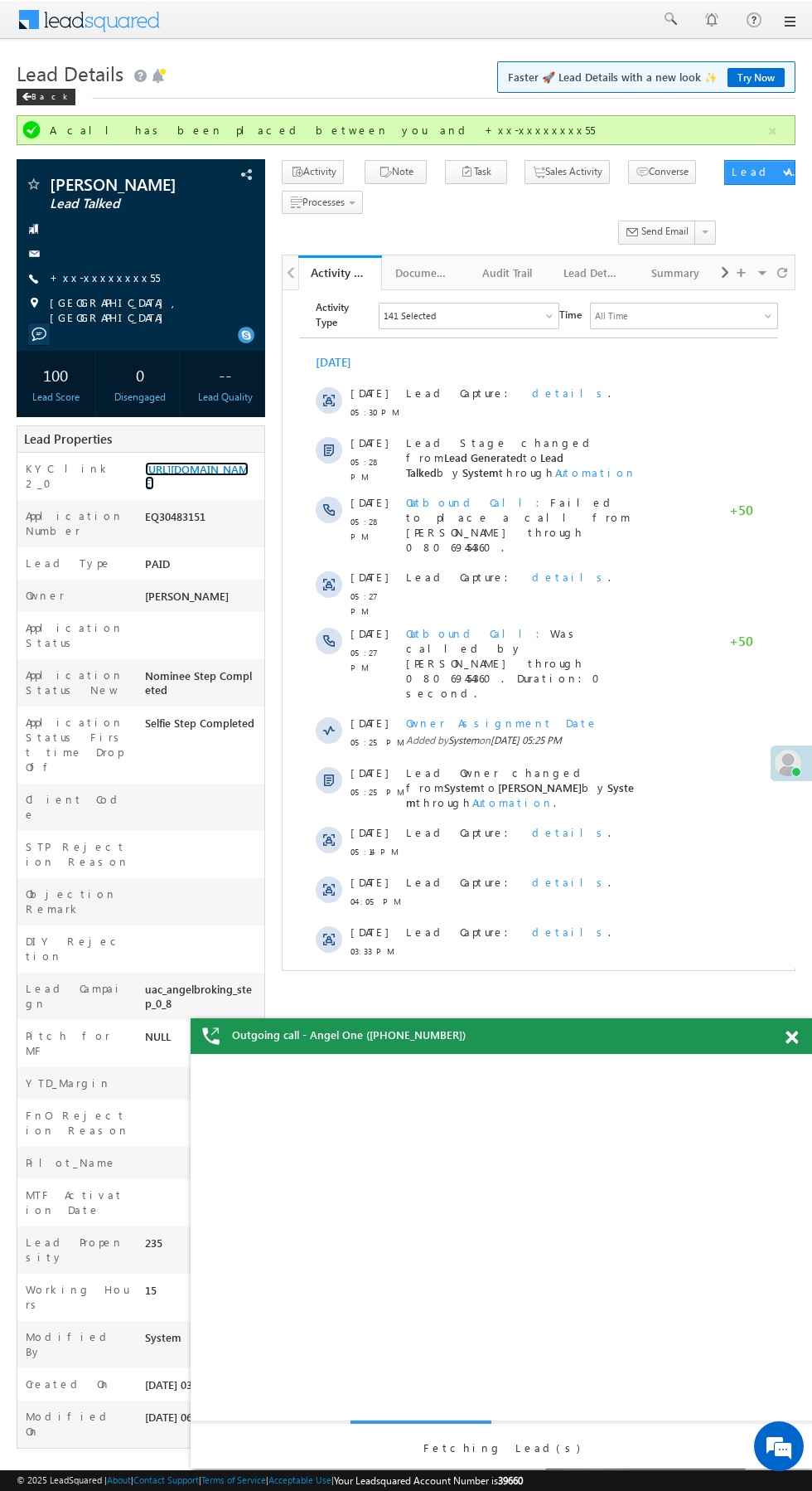
click at [196, 469] on link "https://angelbroking1-pk3em7sa.customui-test.leadsquared.com?leadId=69f08f31-fa…" at bounding box center [196, 476] width 104 height 28
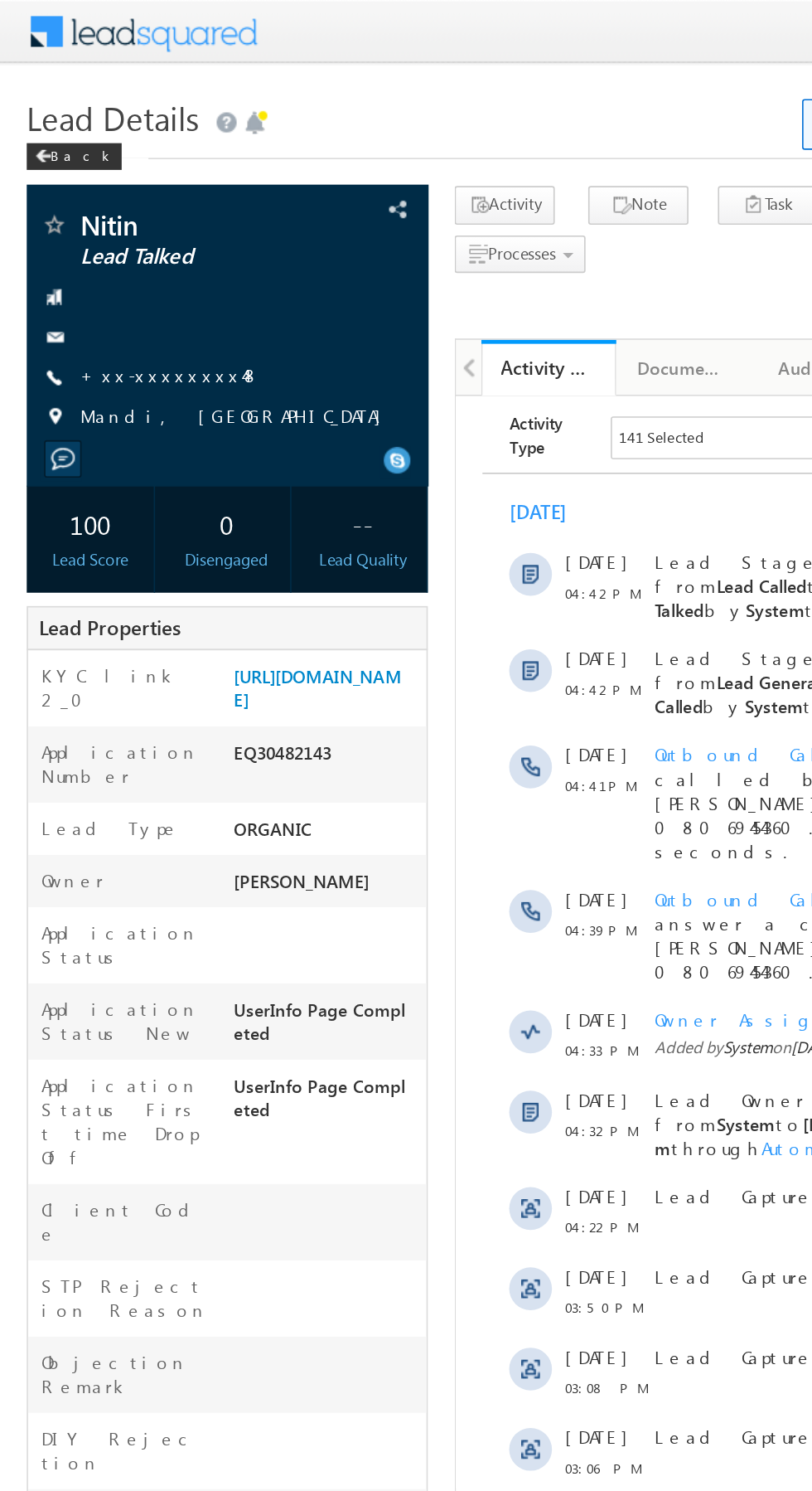
click at [107, 233] on link "+xx-xxxxxxxx48" at bounding box center [106, 232] width 112 height 14
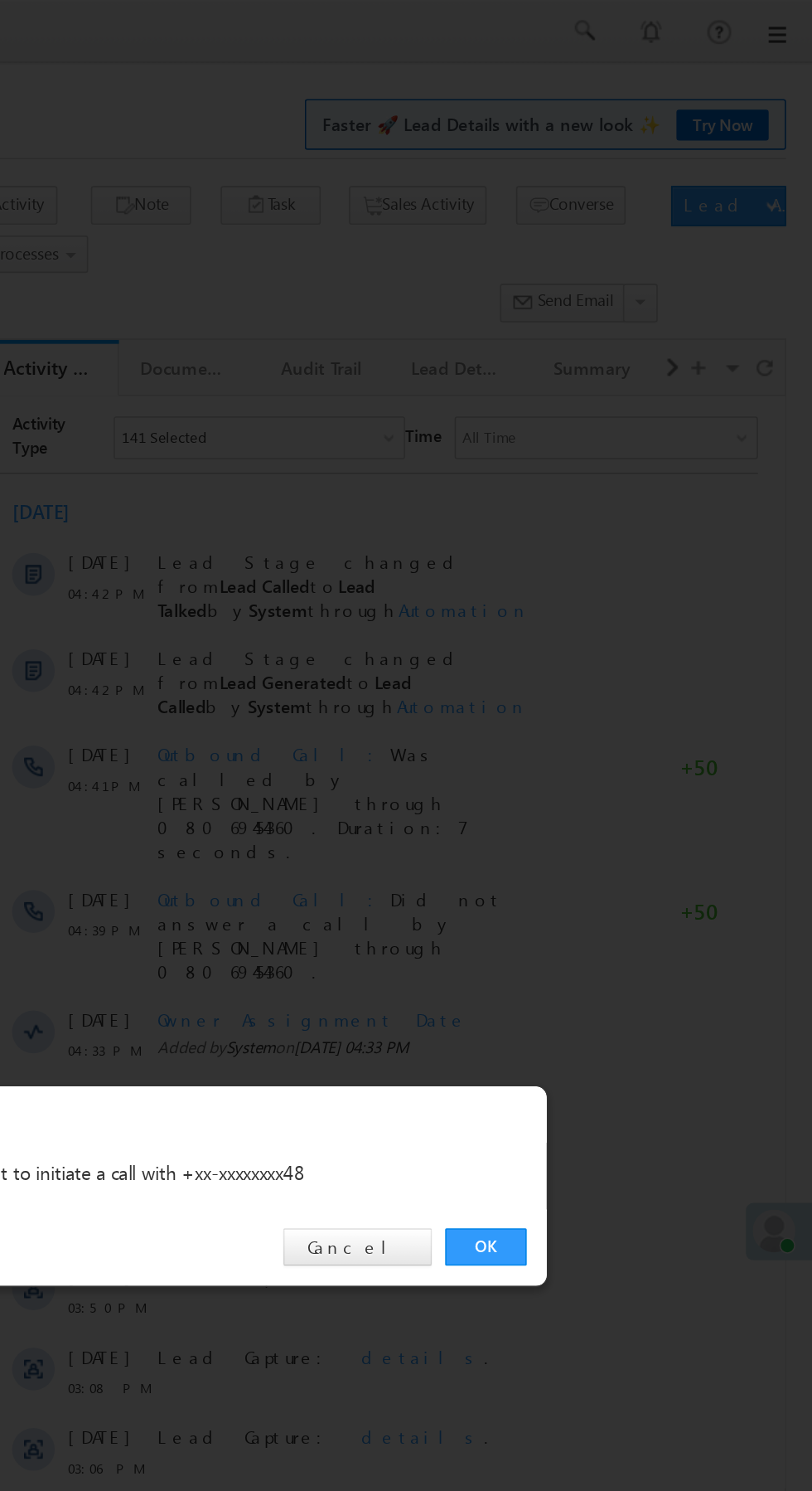
click at [612, 768] on link "OK" at bounding box center [609, 772] width 50 height 23
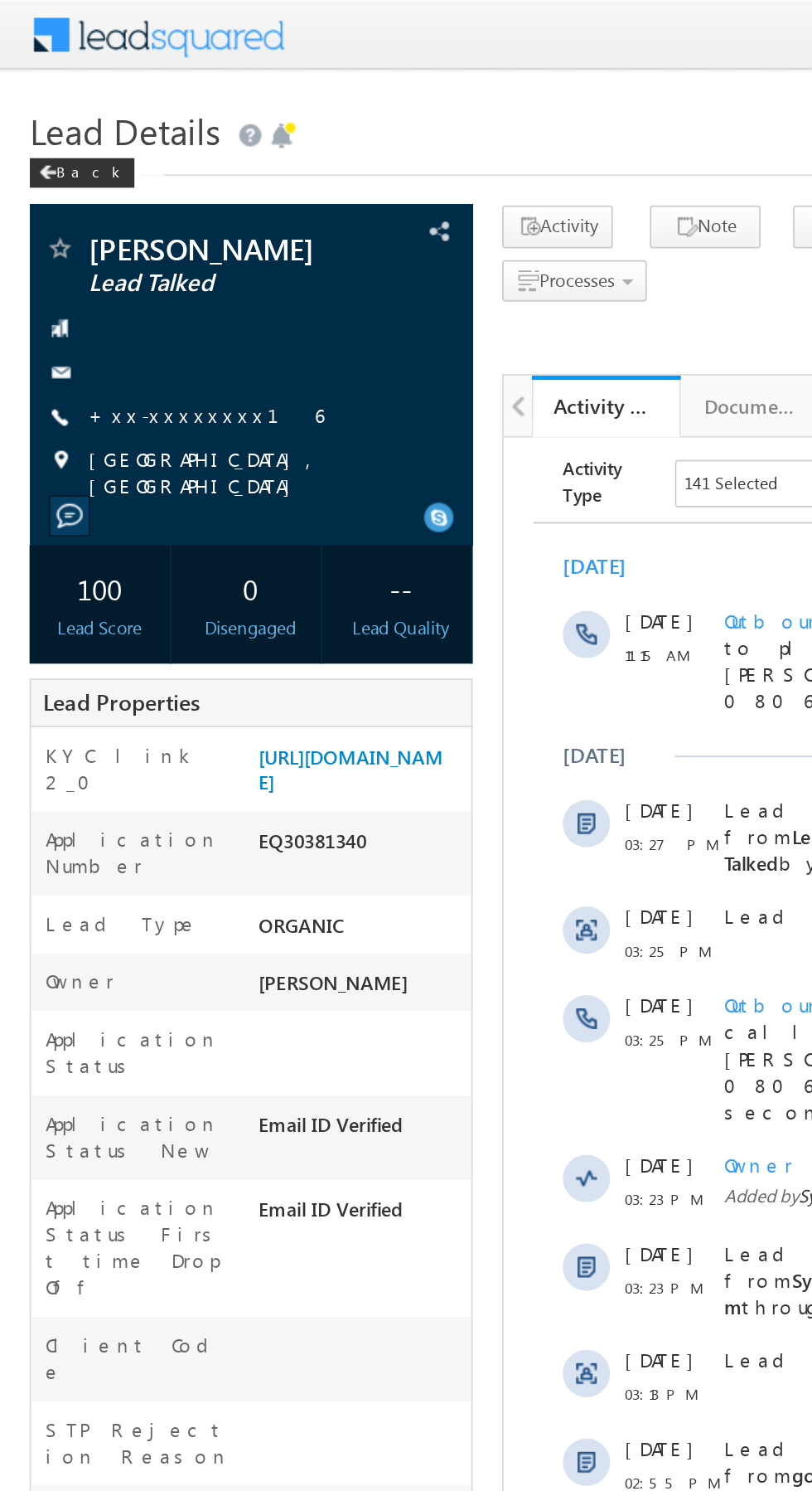
click at [106, 237] on link "+xx-xxxxxxxx16" at bounding box center [115, 232] width 132 height 14
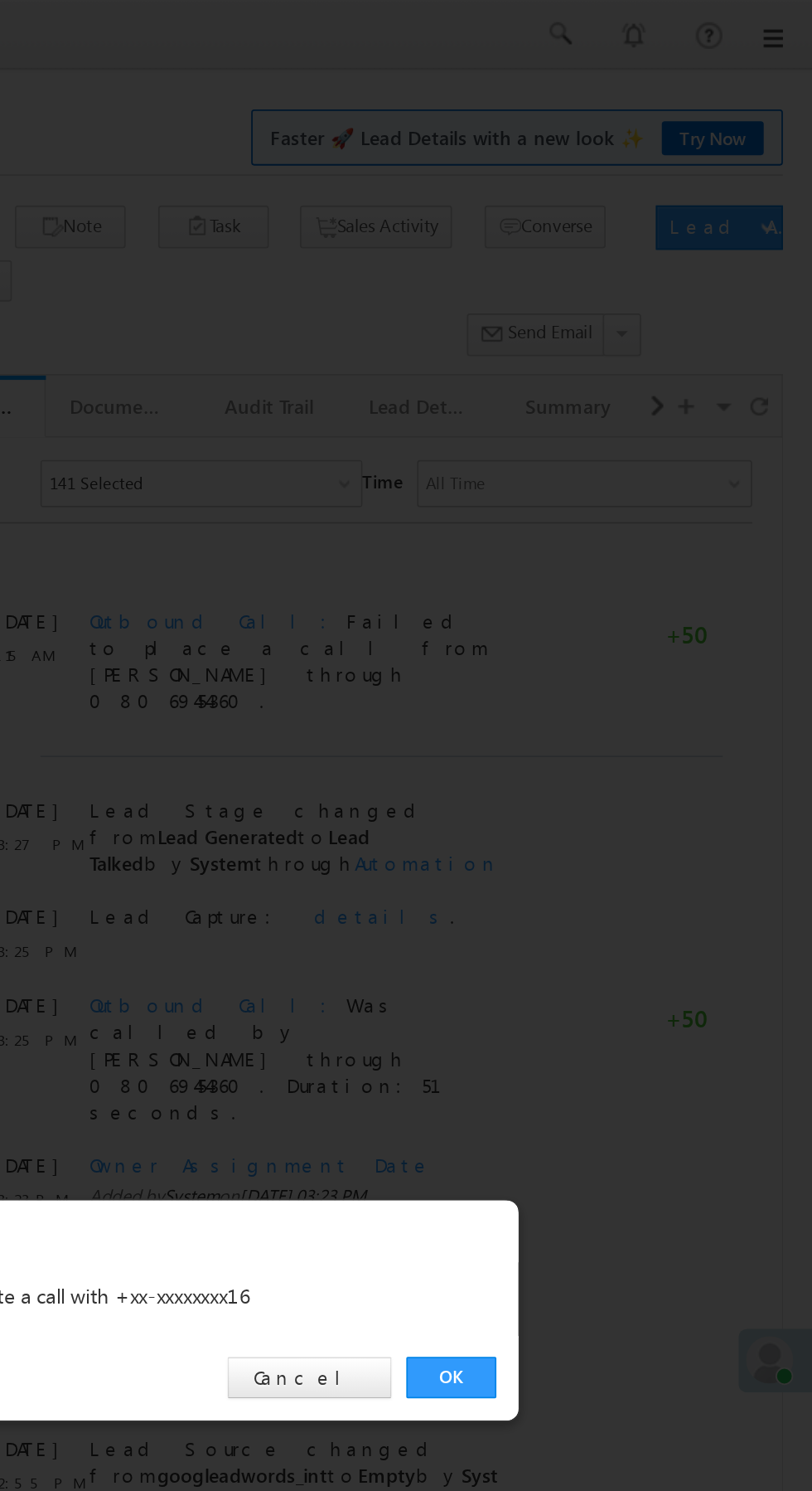
click at [611, 775] on link "OK" at bounding box center [609, 772] width 50 height 23
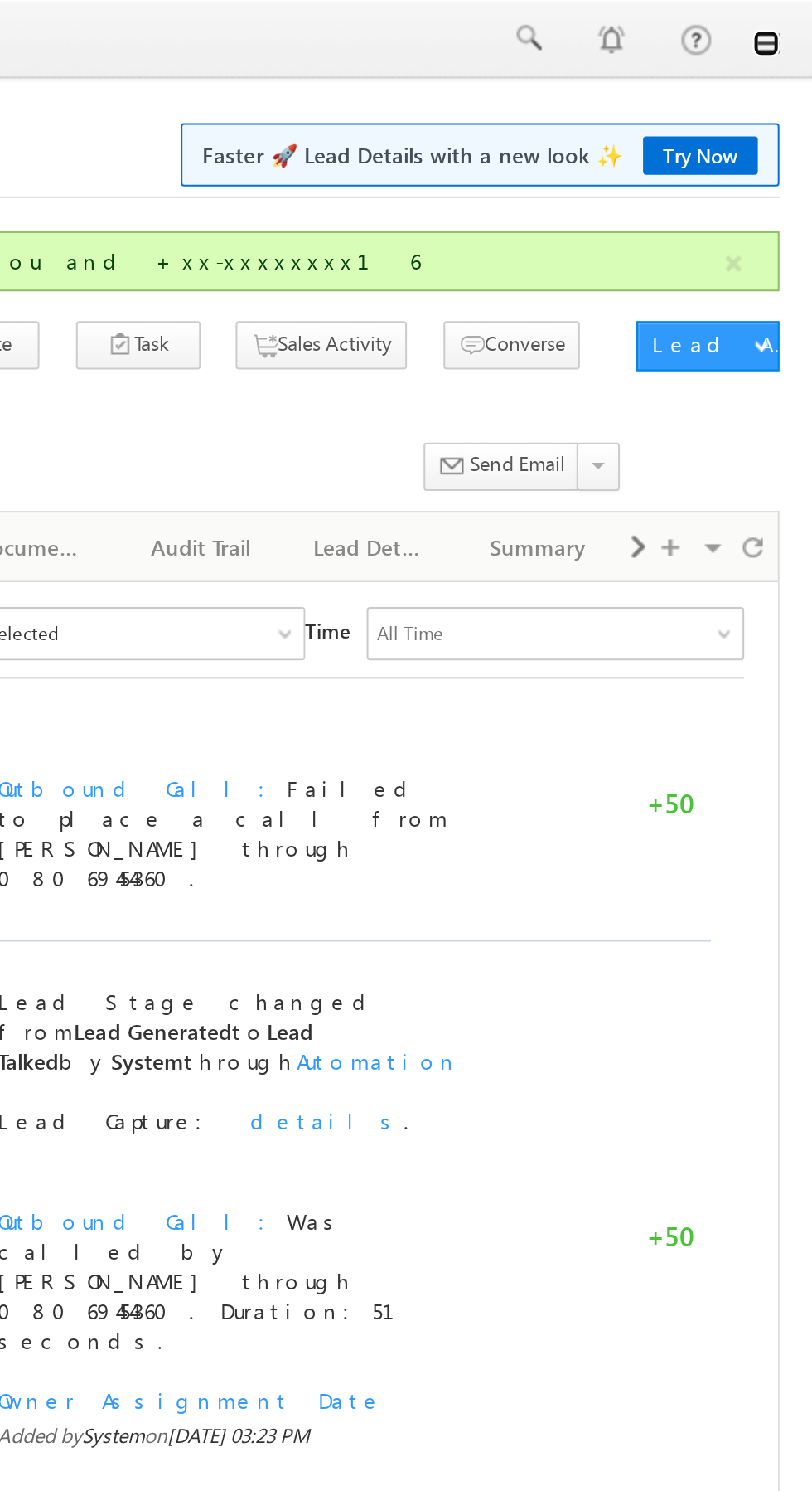
click at [794, 22] on link at bounding box center [789, 22] width 13 height 13
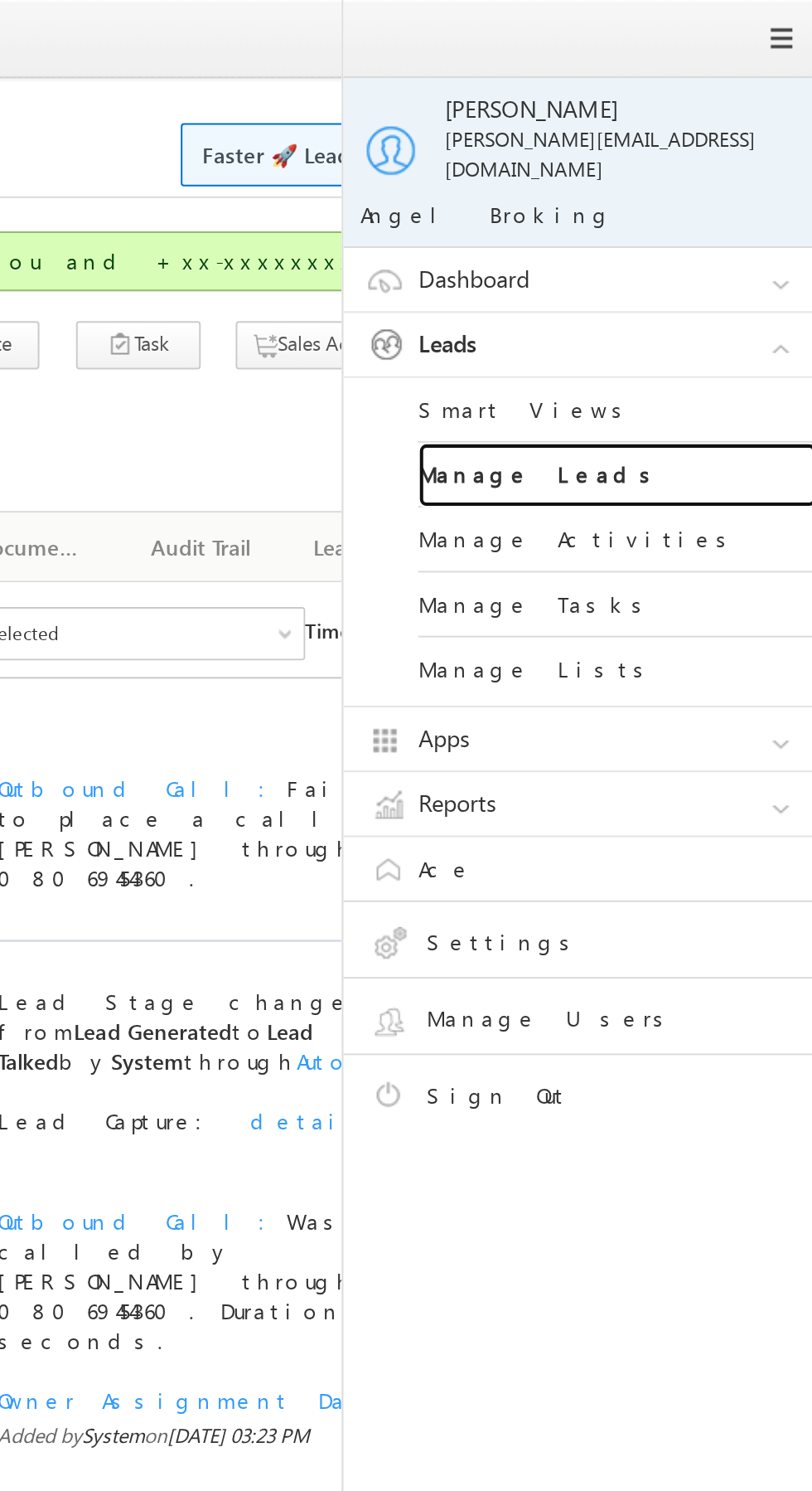
click at [739, 231] on link "Manage Leads" at bounding box center [715, 237] width 199 height 33
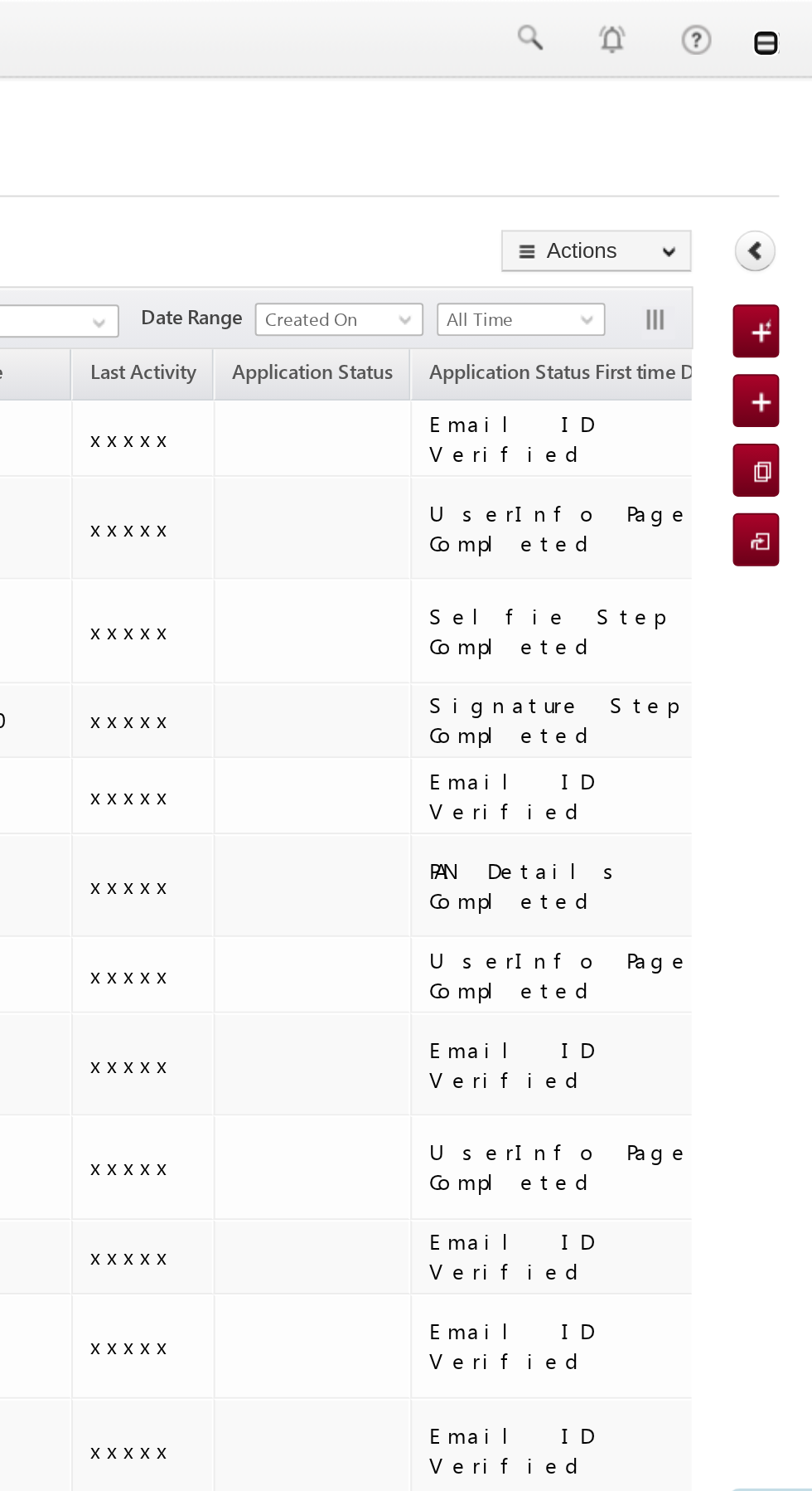
click at [795, 26] on link at bounding box center [789, 22] width 13 height 13
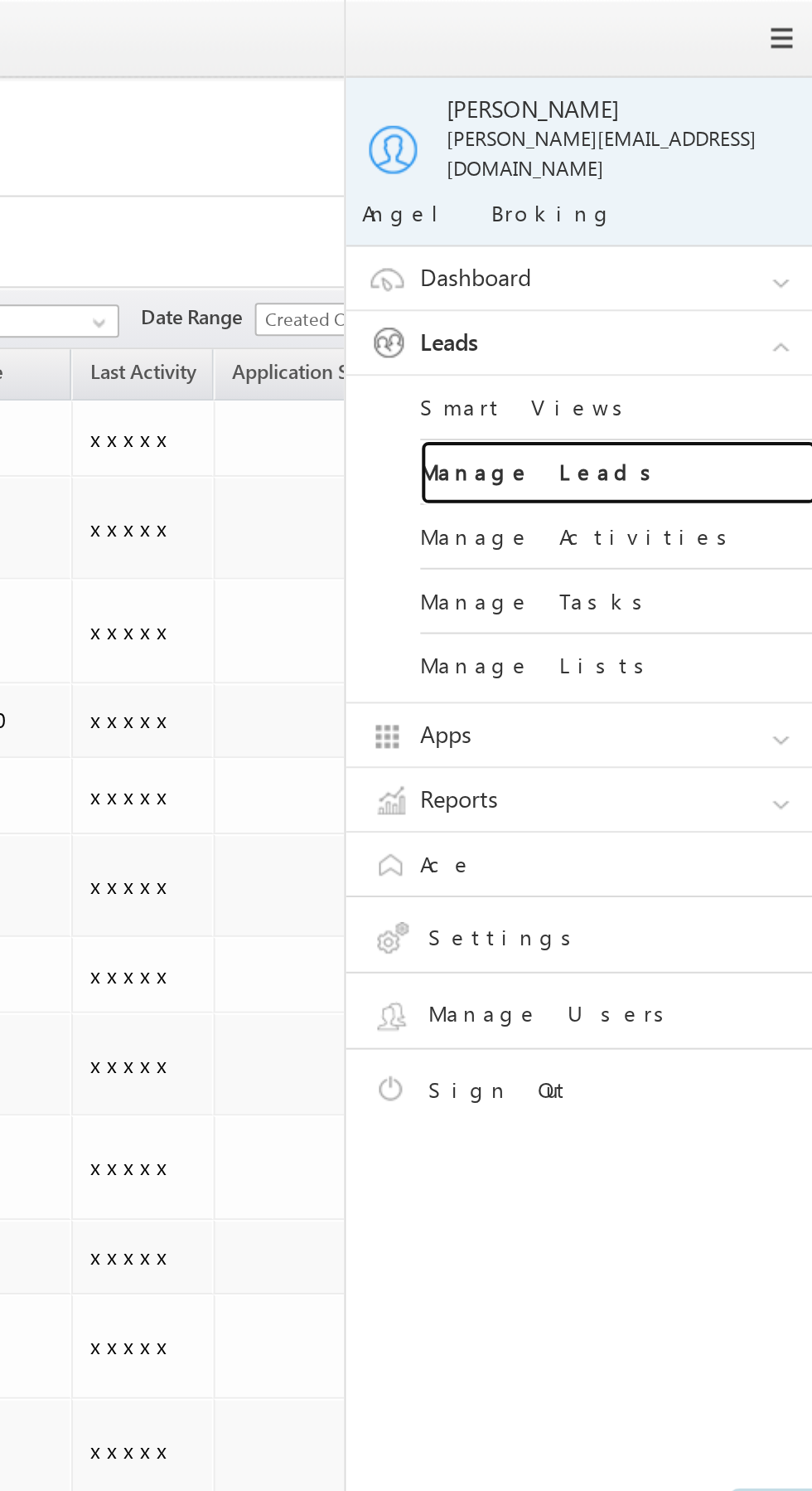
click at [733, 221] on link "Manage Leads" at bounding box center [715, 237] width 199 height 33
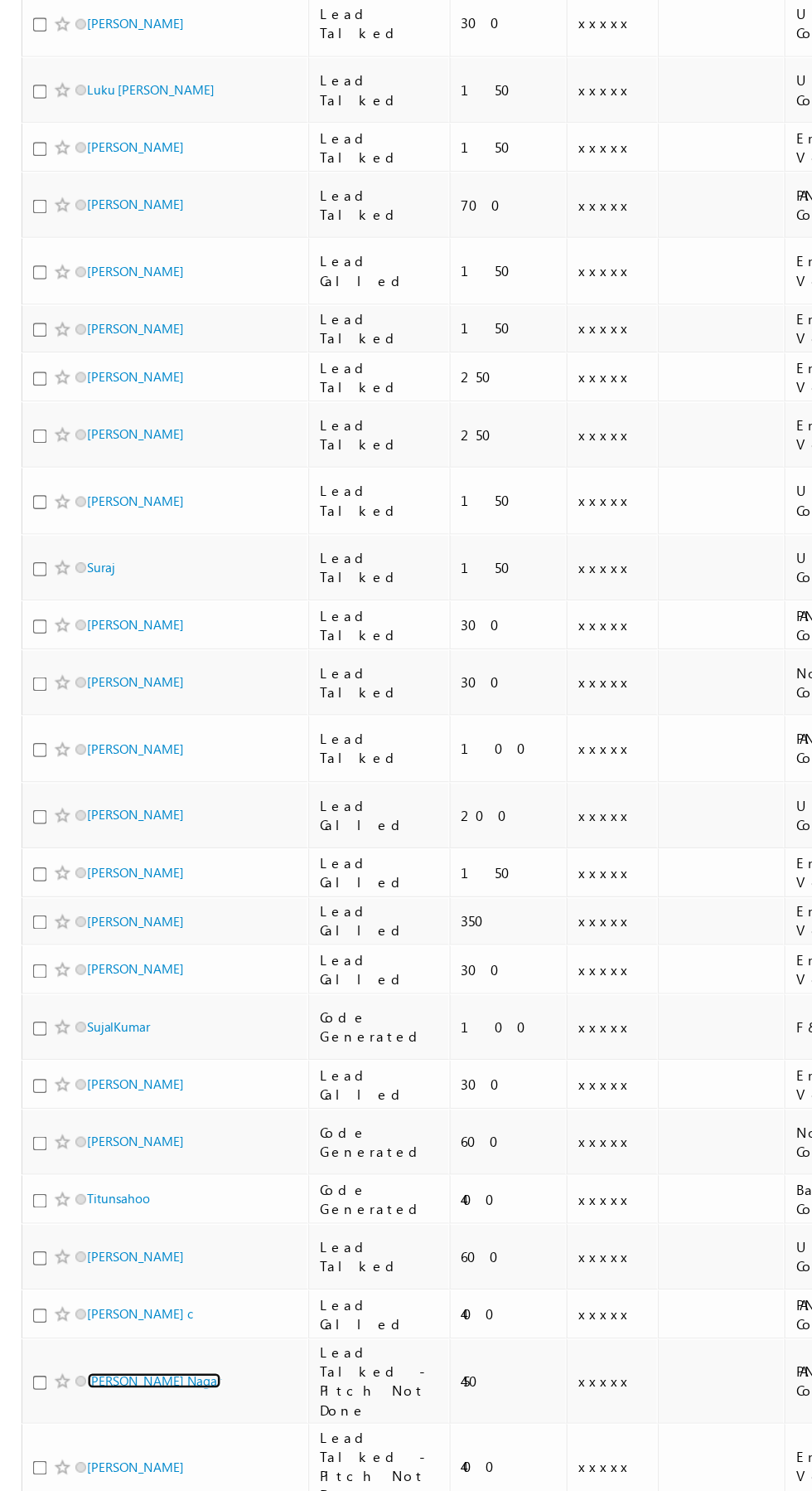
click at [98, 1323] on link "Lovekush Nagar" at bounding box center [121, 1328] width 105 height 12
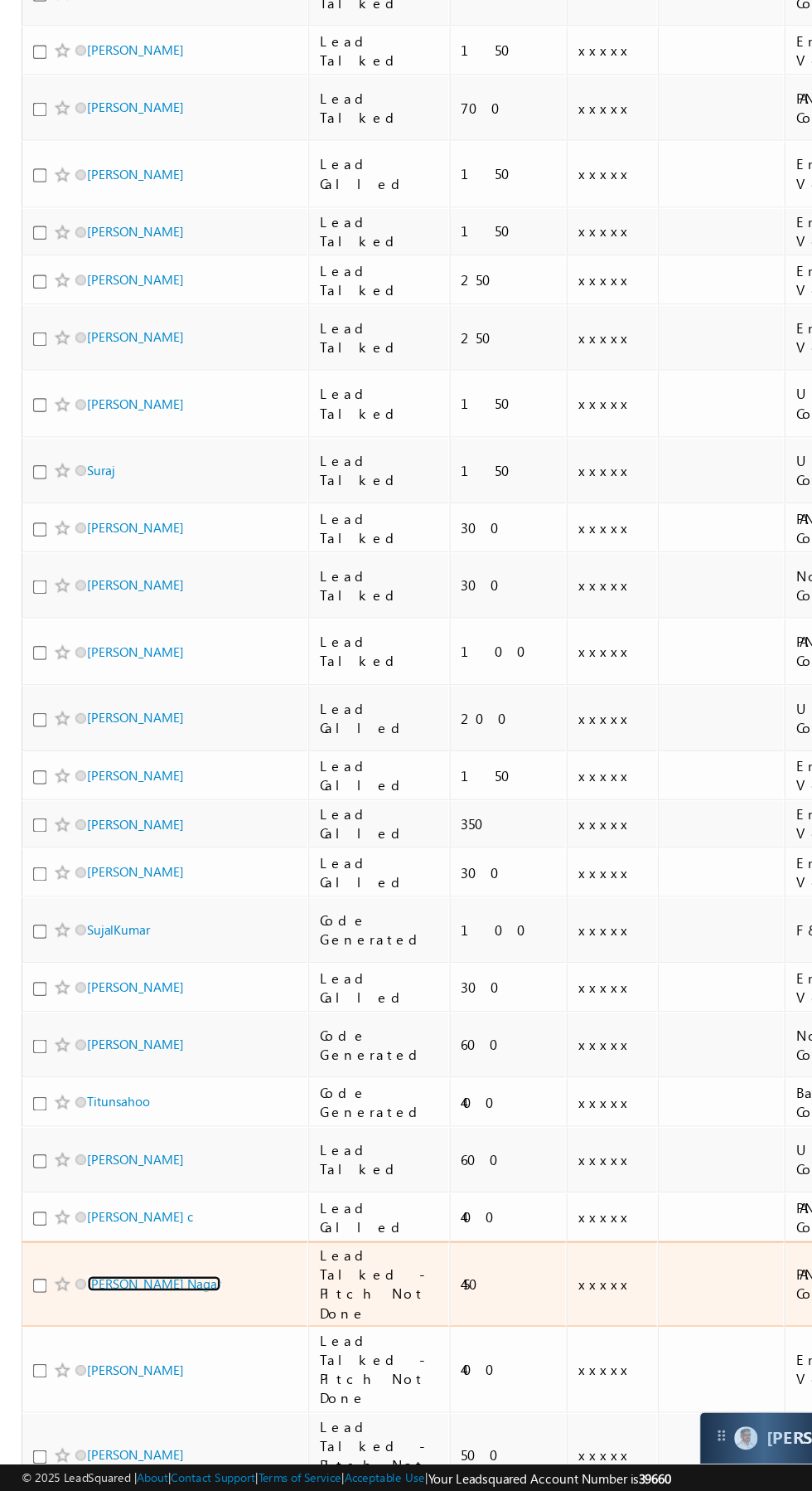
scroll to position [804, 0]
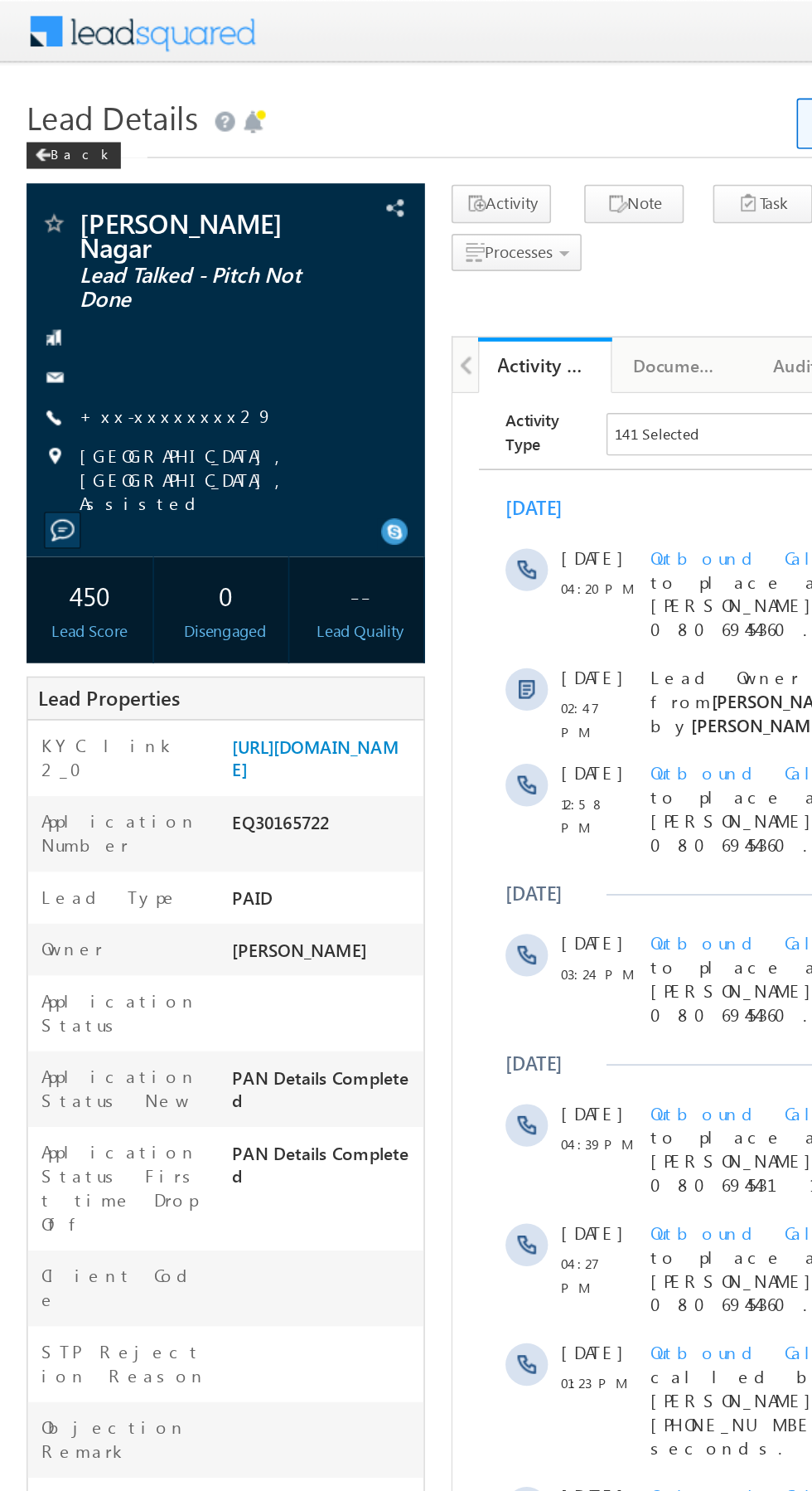
click at [98, 252] on link "+xx-xxxxxxxx29" at bounding box center [109, 259] width 121 height 14
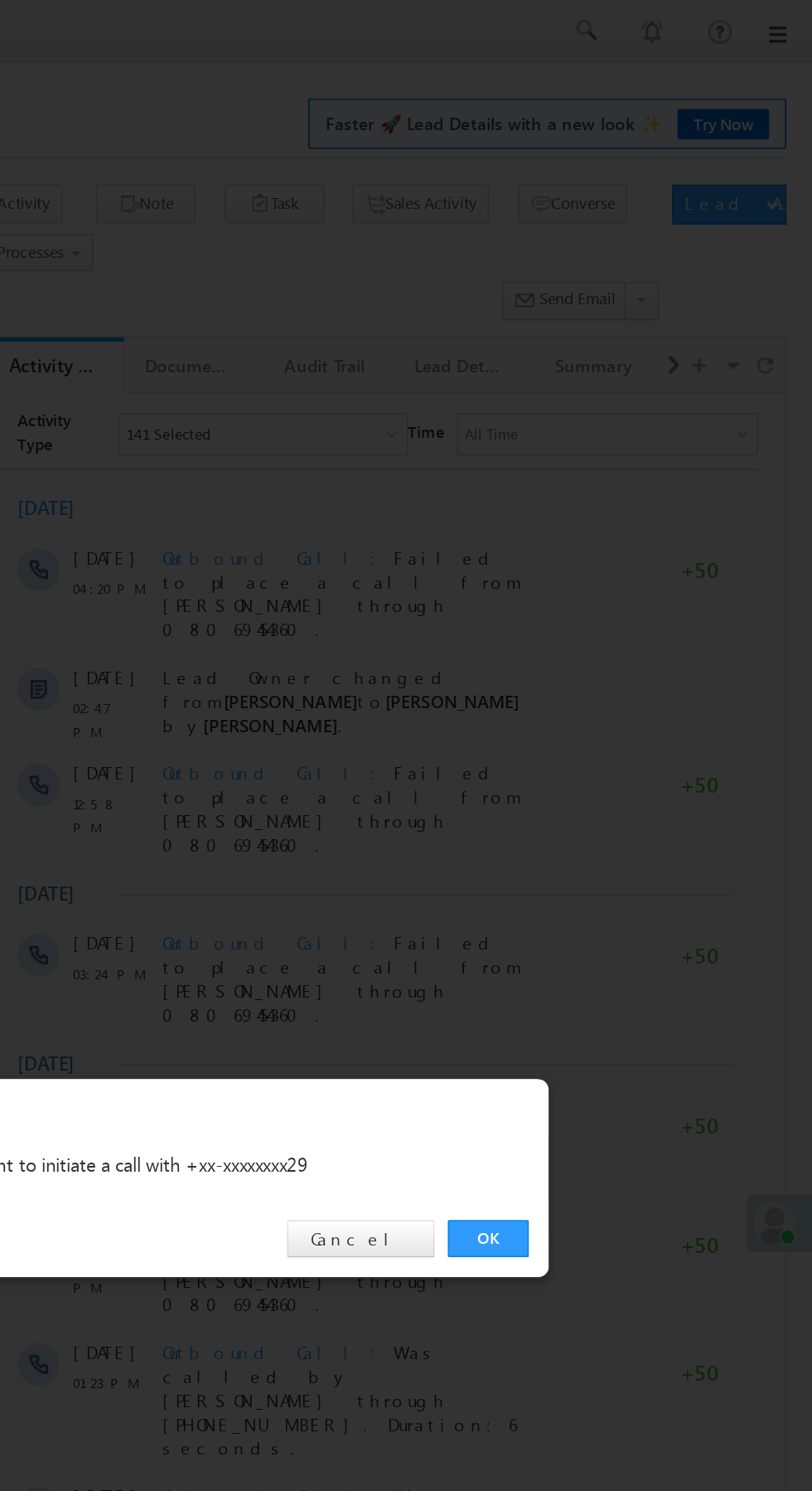
click at [620, 775] on link "OK" at bounding box center [609, 772] width 50 height 23
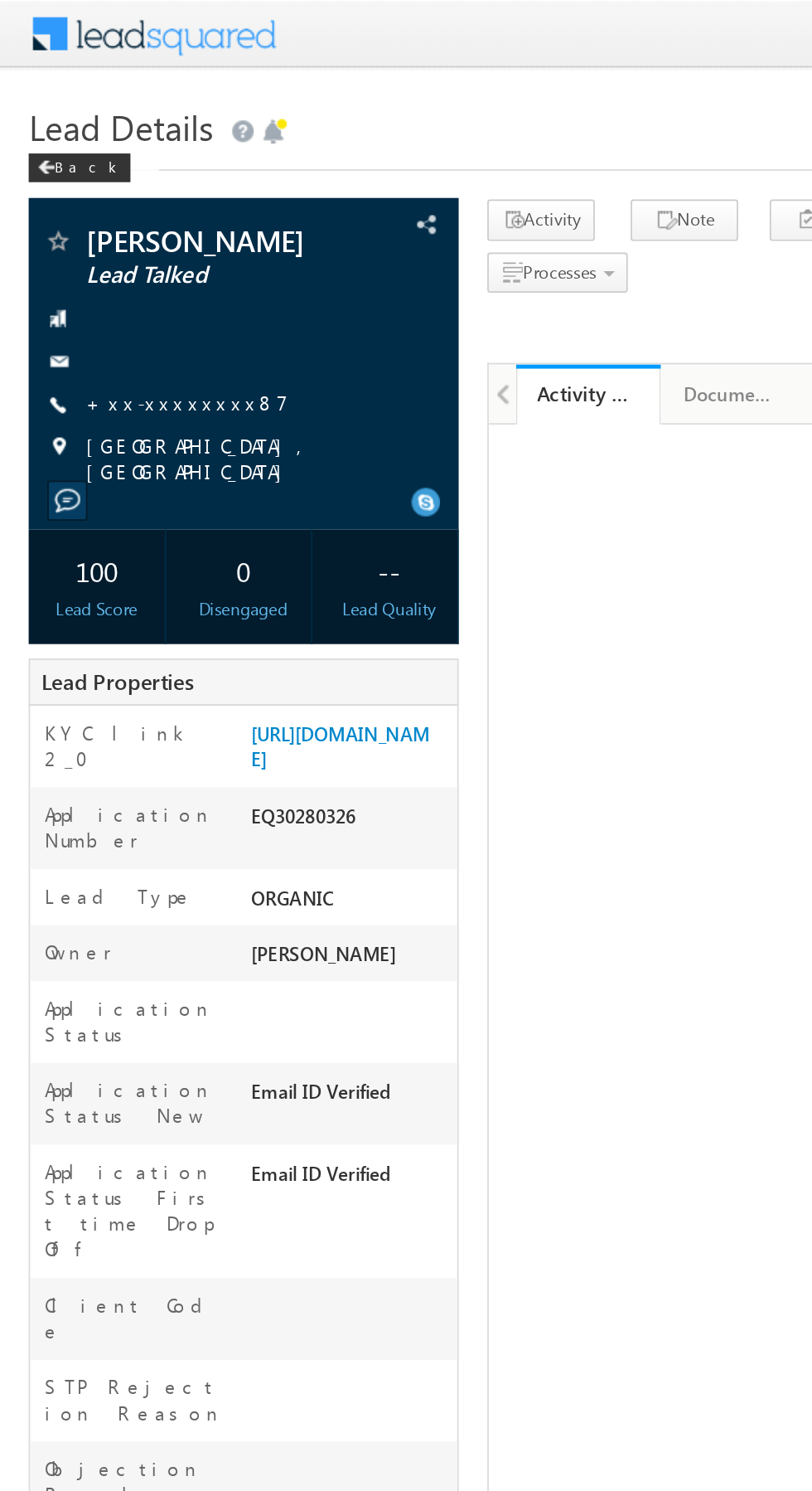
click at [110, 237] on link "+xx-xxxxxxxx87" at bounding box center [107, 232] width 117 height 14
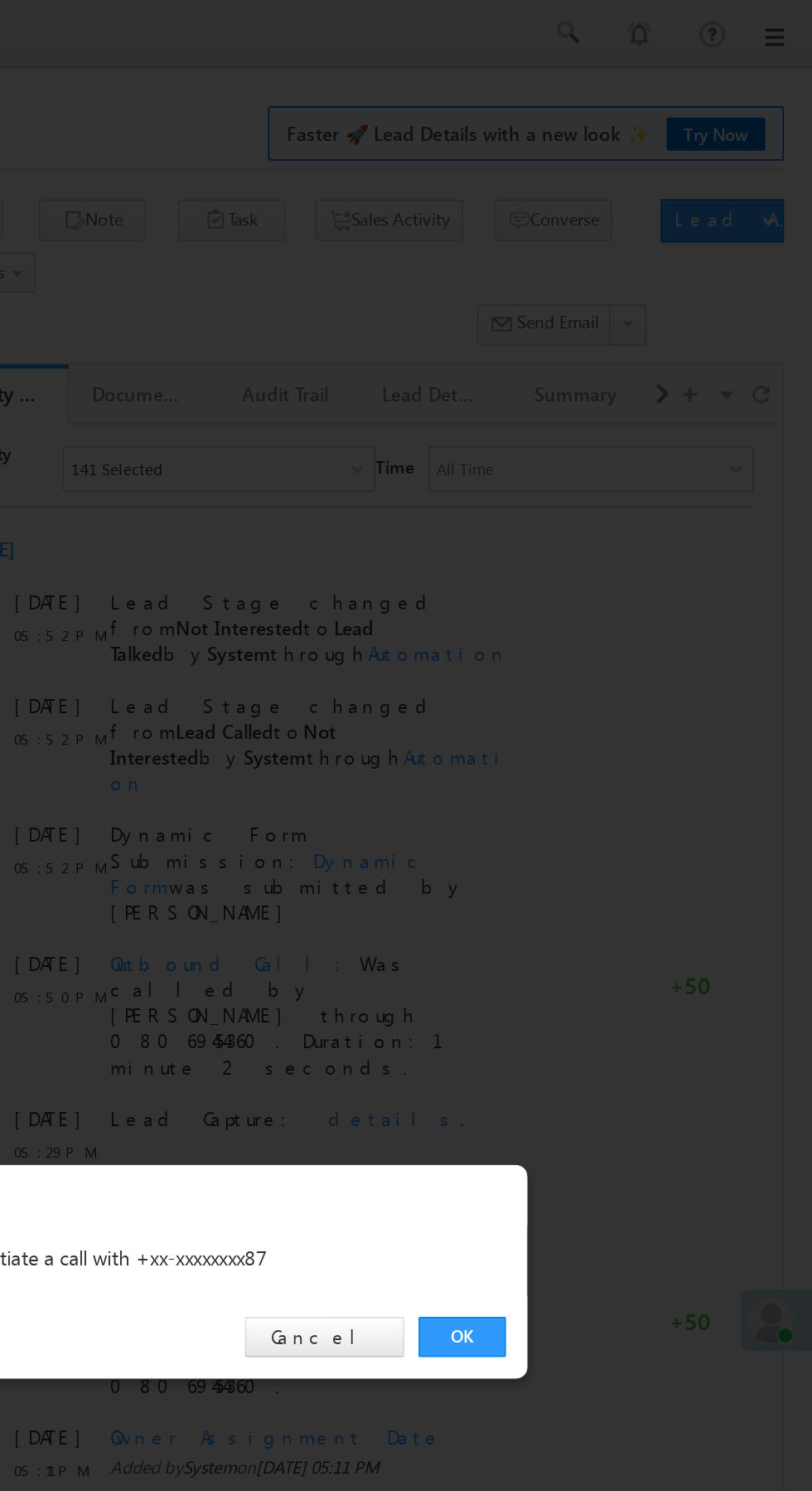
click at [611, 769] on link "OK" at bounding box center [609, 772] width 50 height 23
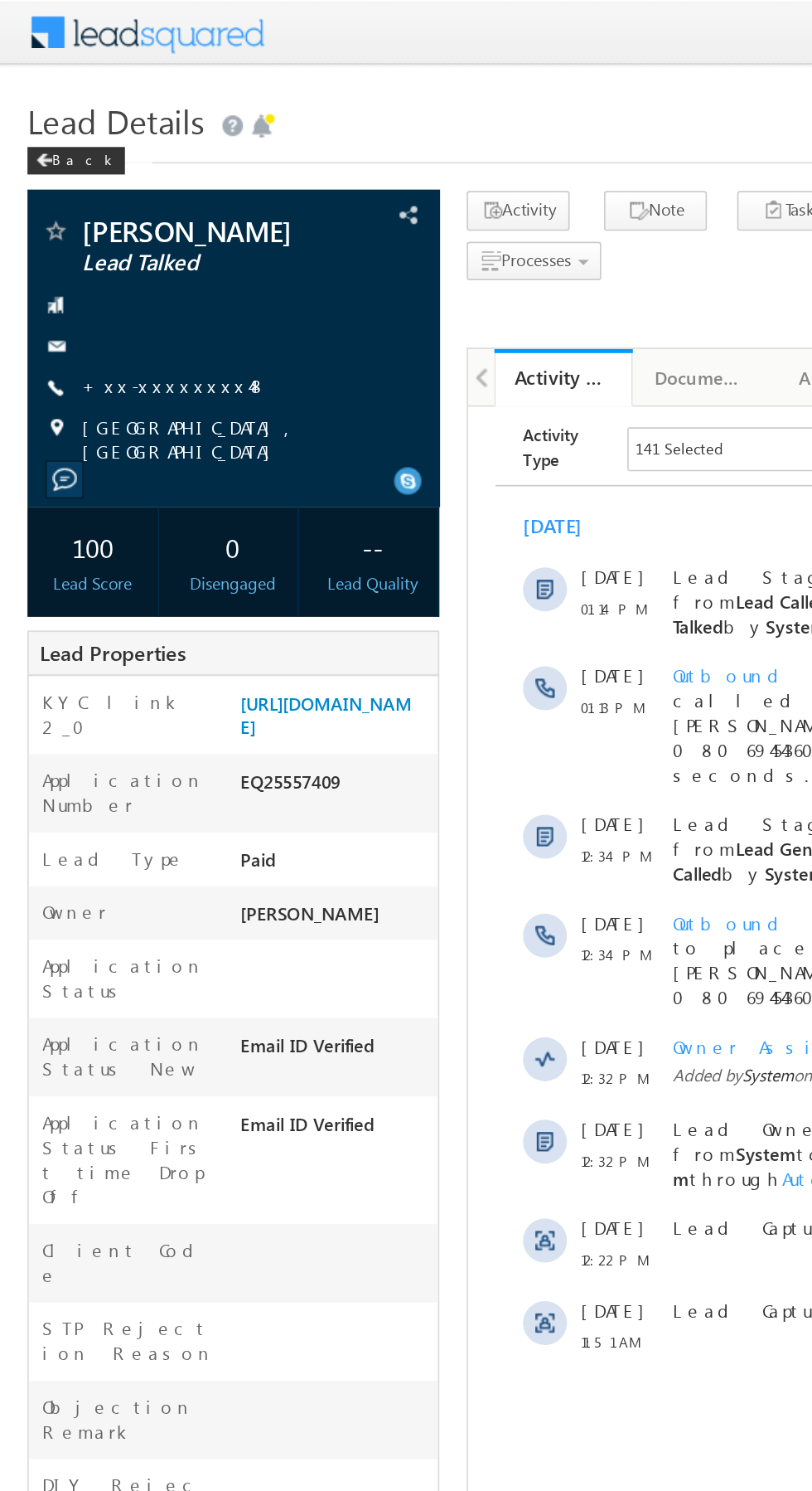
click at [112, 235] on link "+xx-xxxxxxxx48" at bounding box center [106, 232] width 112 height 14
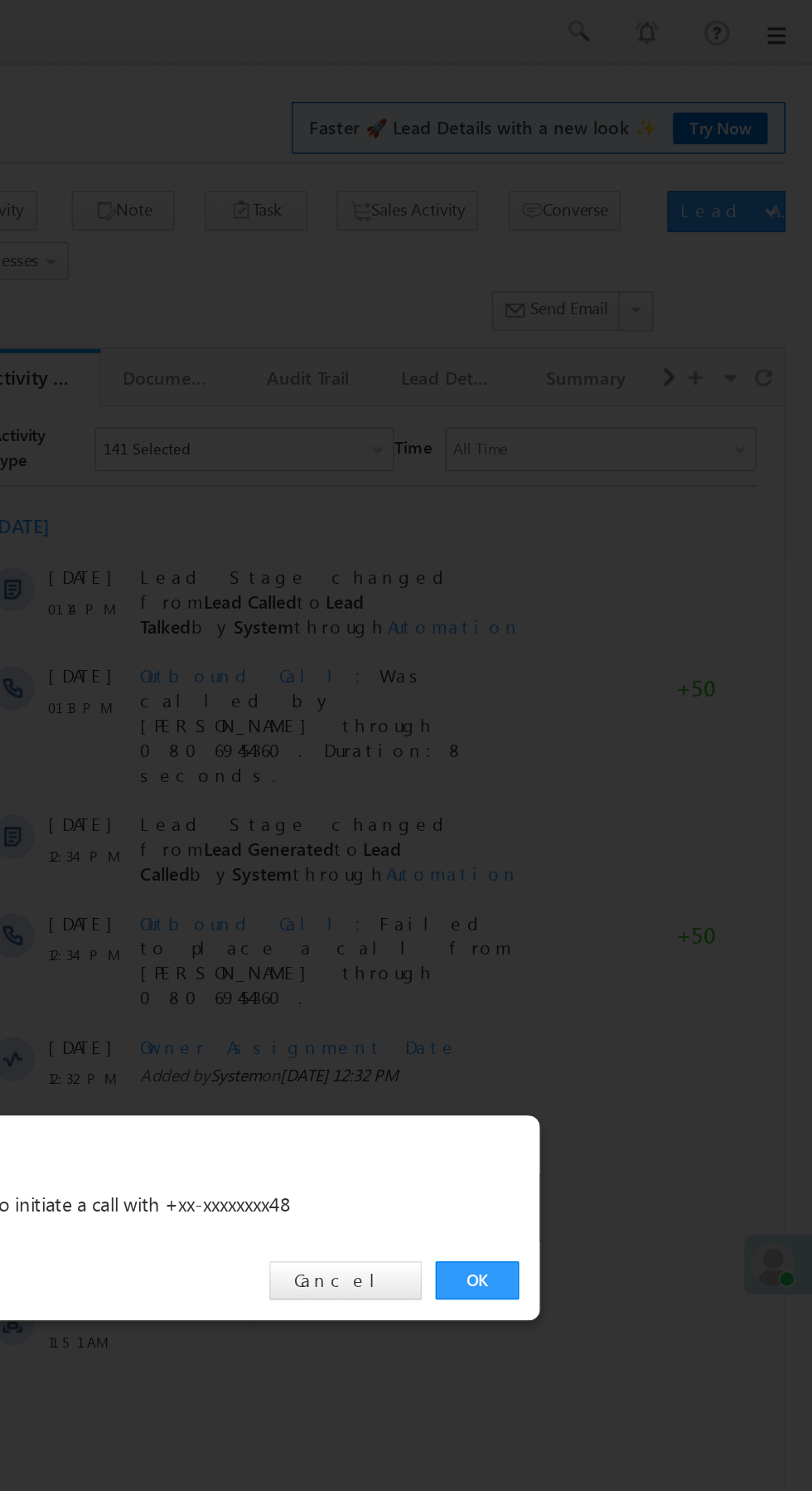
click at [599, 771] on link "OK" at bounding box center [609, 772] width 50 height 23
